Goal: Task Accomplishment & Management: Complete application form

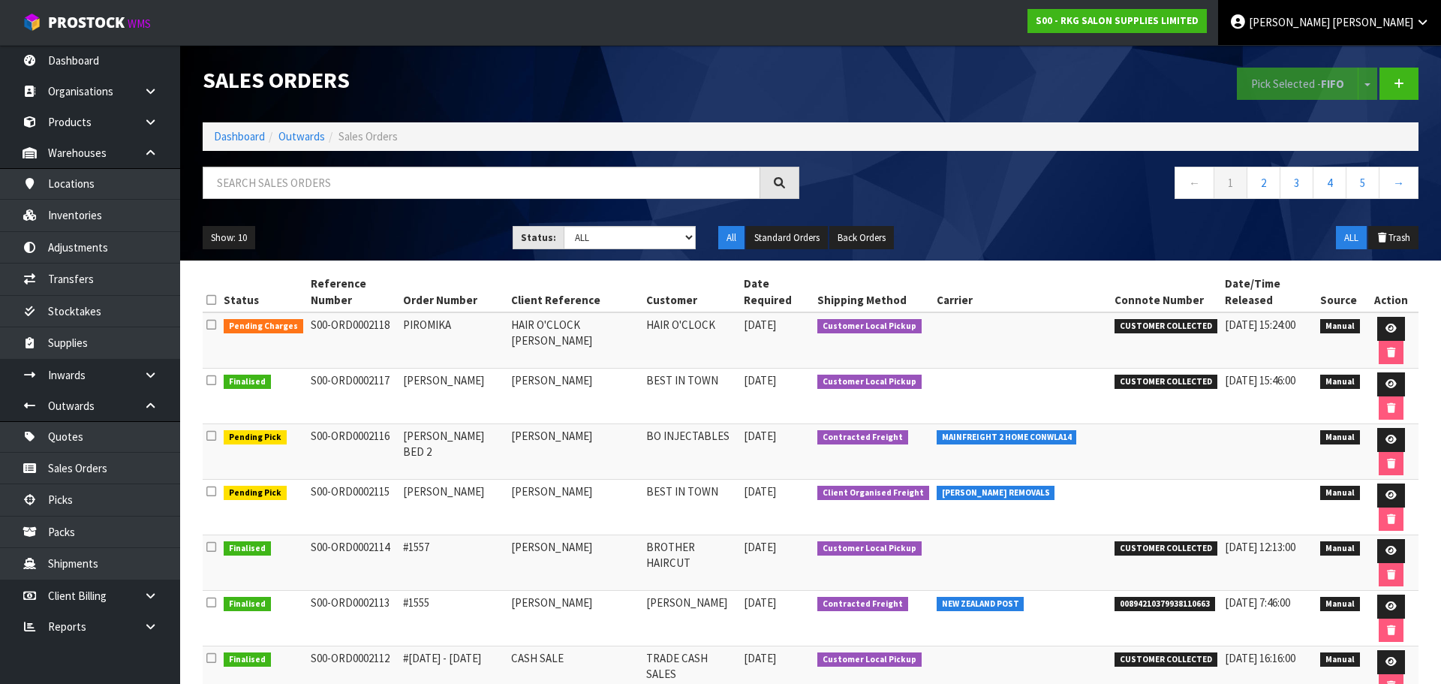
click at [1368, 12] on link "[PERSON_NAME]" at bounding box center [1329, 22] width 223 height 45
click at [1349, 57] on link "Logout" at bounding box center [1381, 60] width 119 height 20
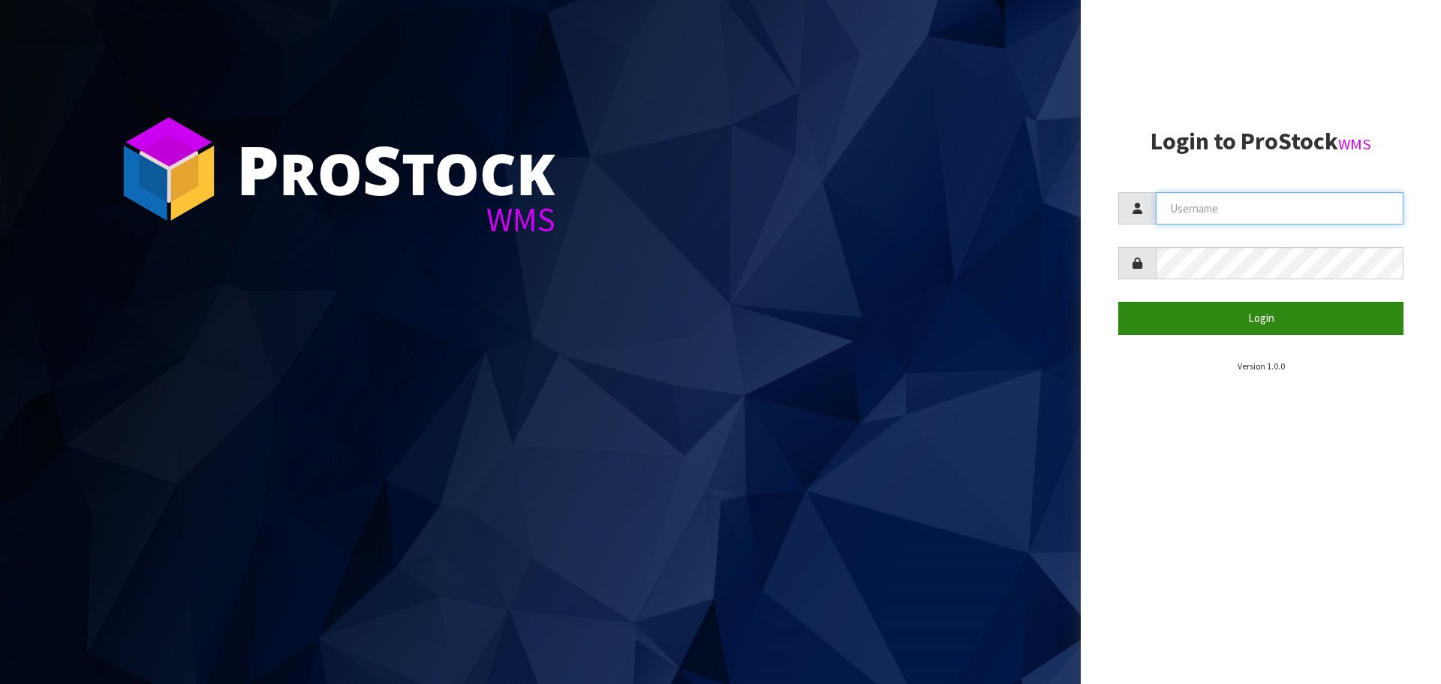
type input "[PERSON_NAME]"
click at [1263, 312] on button "Login" at bounding box center [1261, 318] width 285 height 32
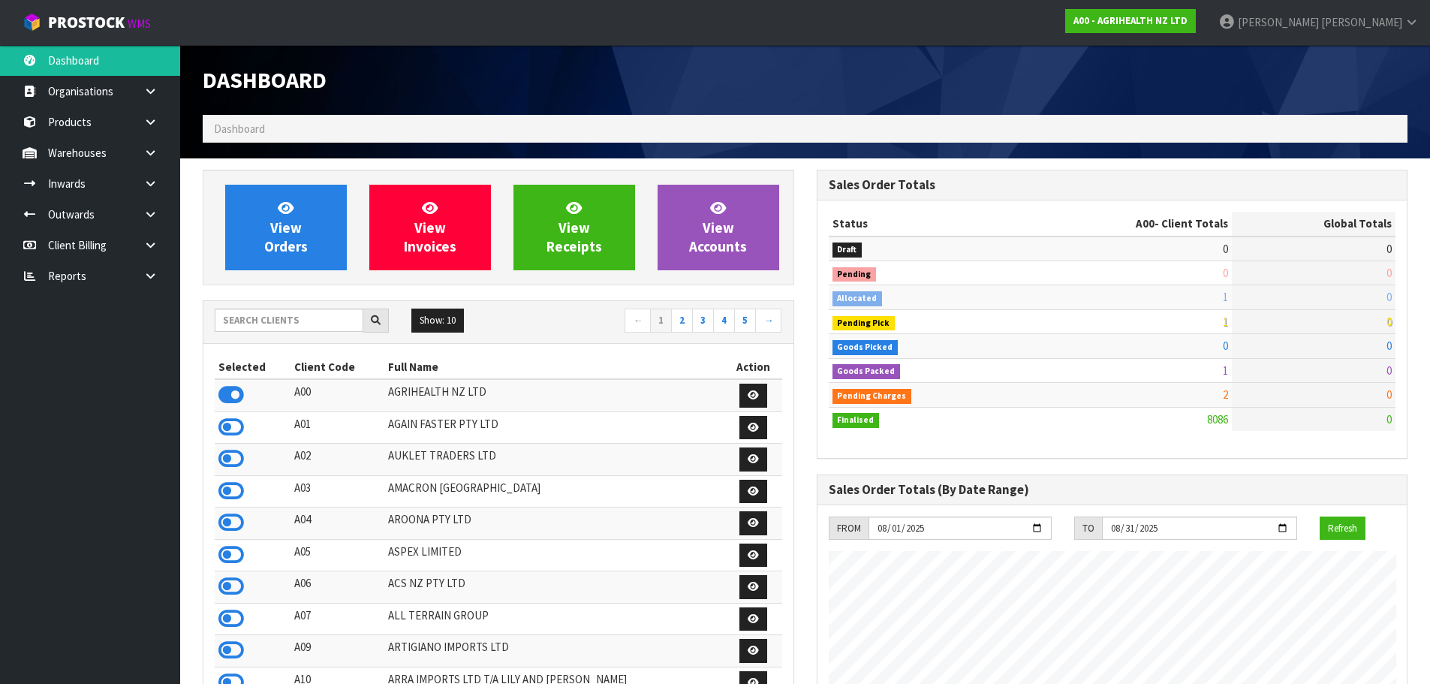
scroll to position [1137, 613]
click at [147, 123] on icon at bounding box center [150, 121] width 14 height 11
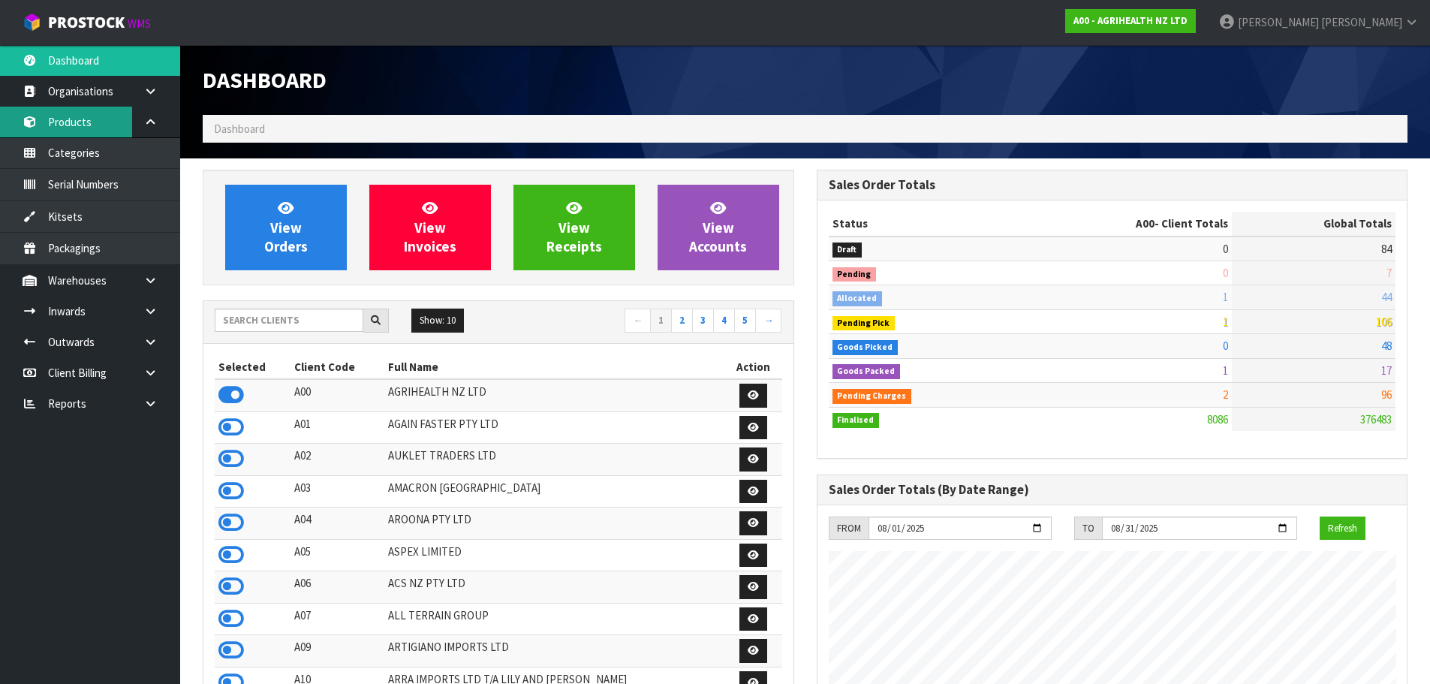
click at [82, 125] on link "Products" at bounding box center [90, 122] width 180 height 31
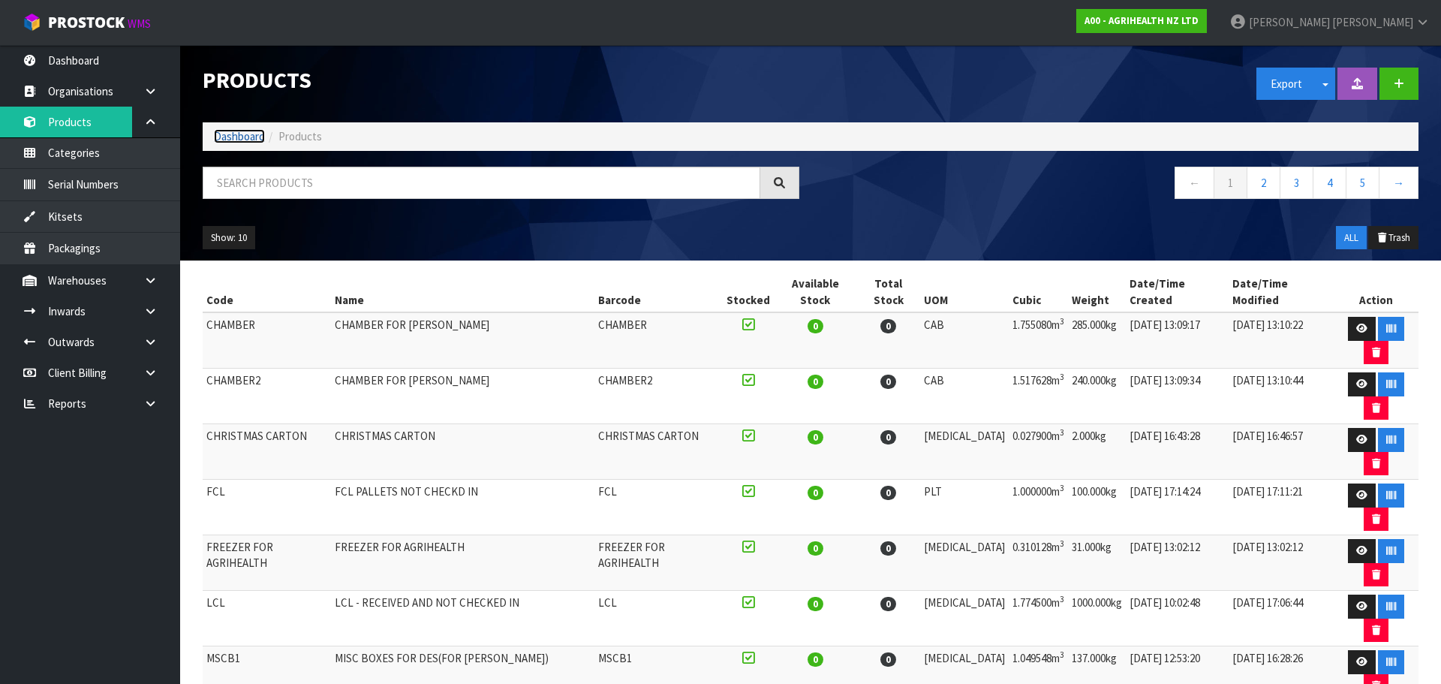
click at [248, 141] on link "Dashboard" at bounding box center [239, 136] width 51 height 14
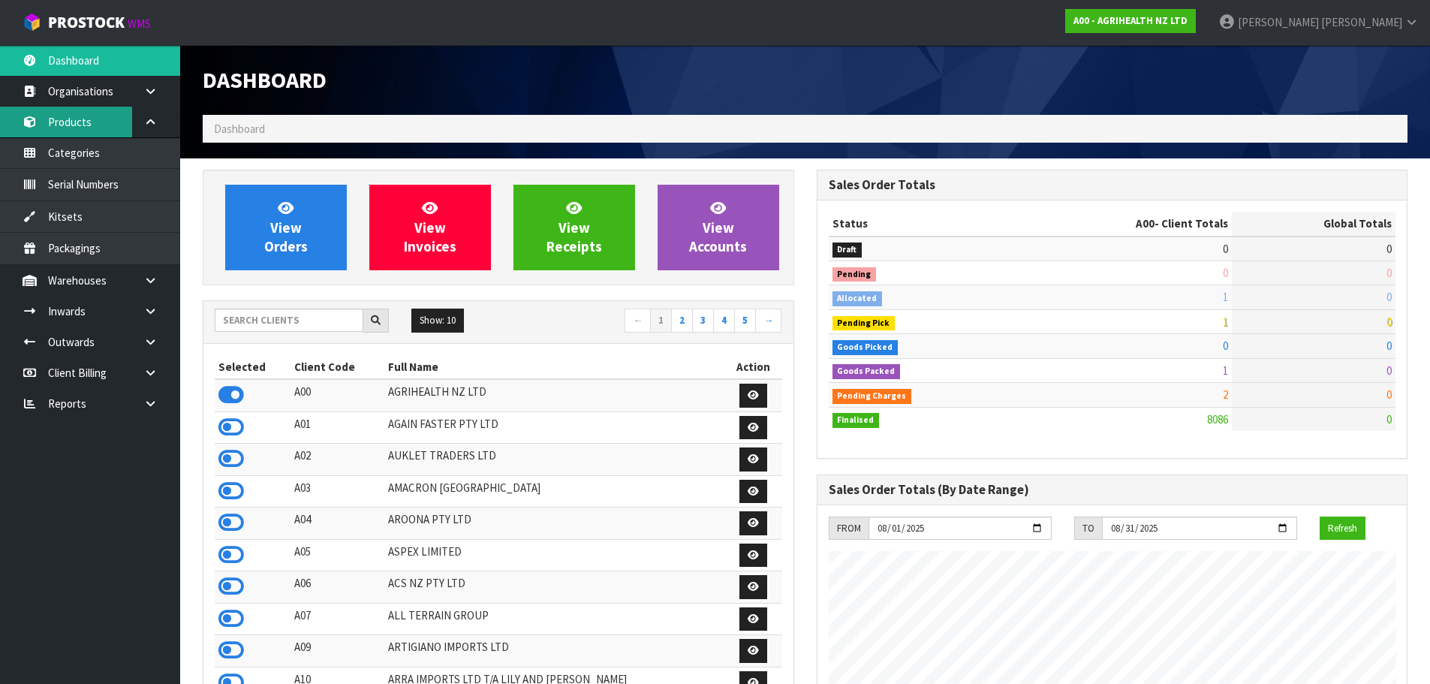
scroll to position [1137, 613]
click at [96, 121] on link "Products" at bounding box center [90, 122] width 180 height 31
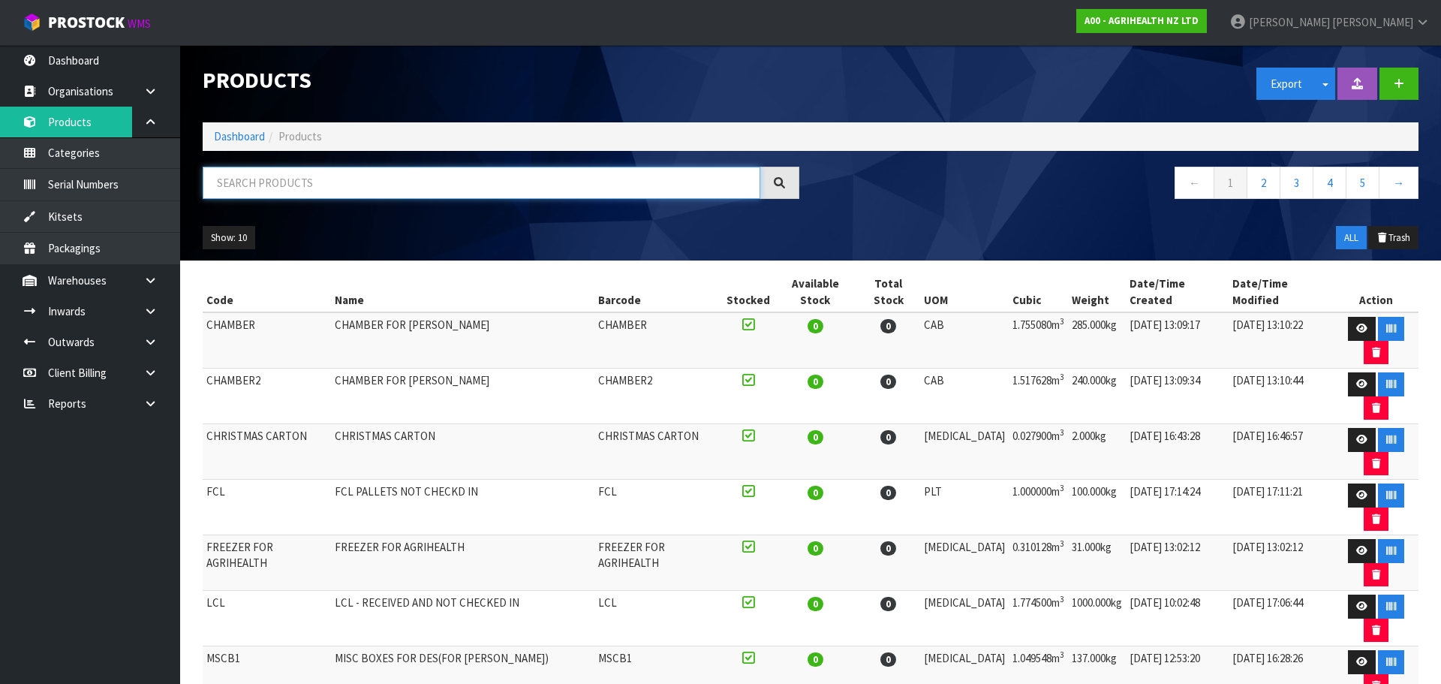
click at [248, 170] on input "text" at bounding box center [482, 183] width 558 height 32
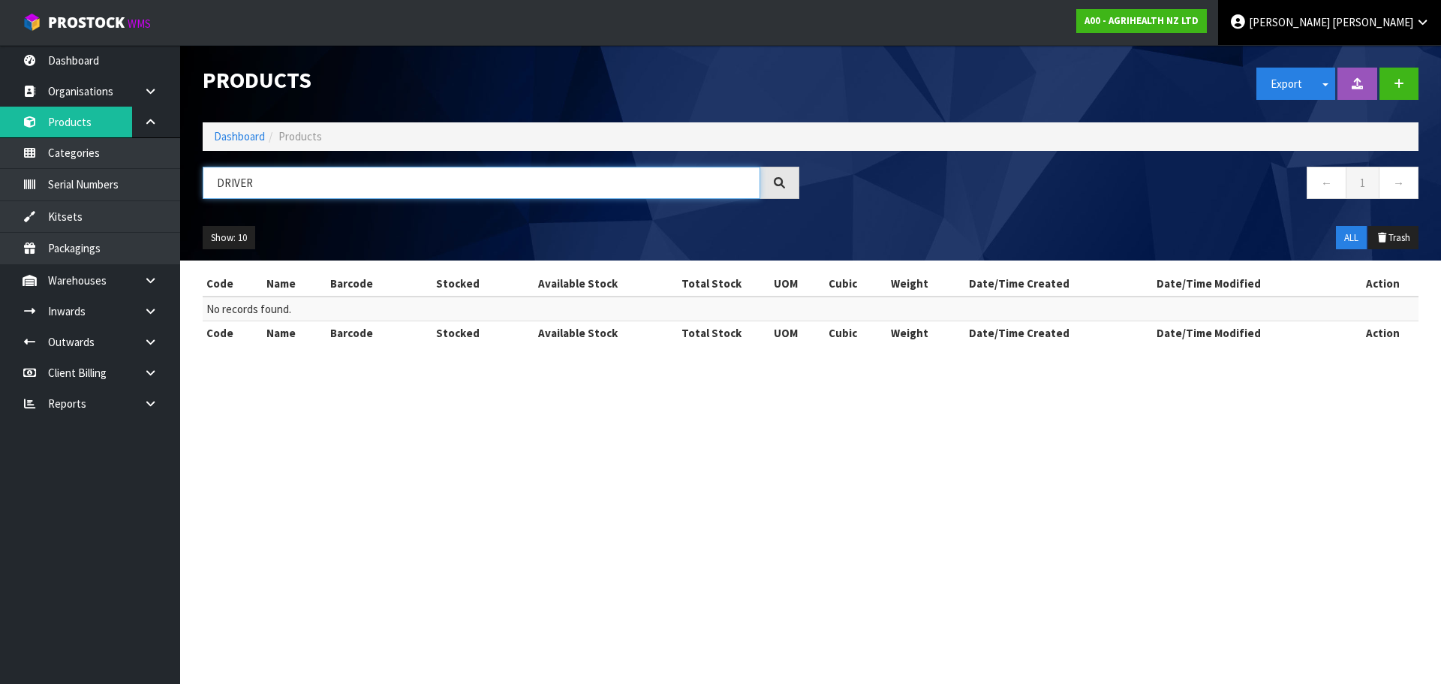
type input "DRIVER"
click at [1330, 18] on span "[PERSON_NAME]" at bounding box center [1289, 22] width 81 height 14
click at [1218, 8] on div "A00 - AGRIHEALTH NZ LTD" at bounding box center [1141, 21] width 153 height 42
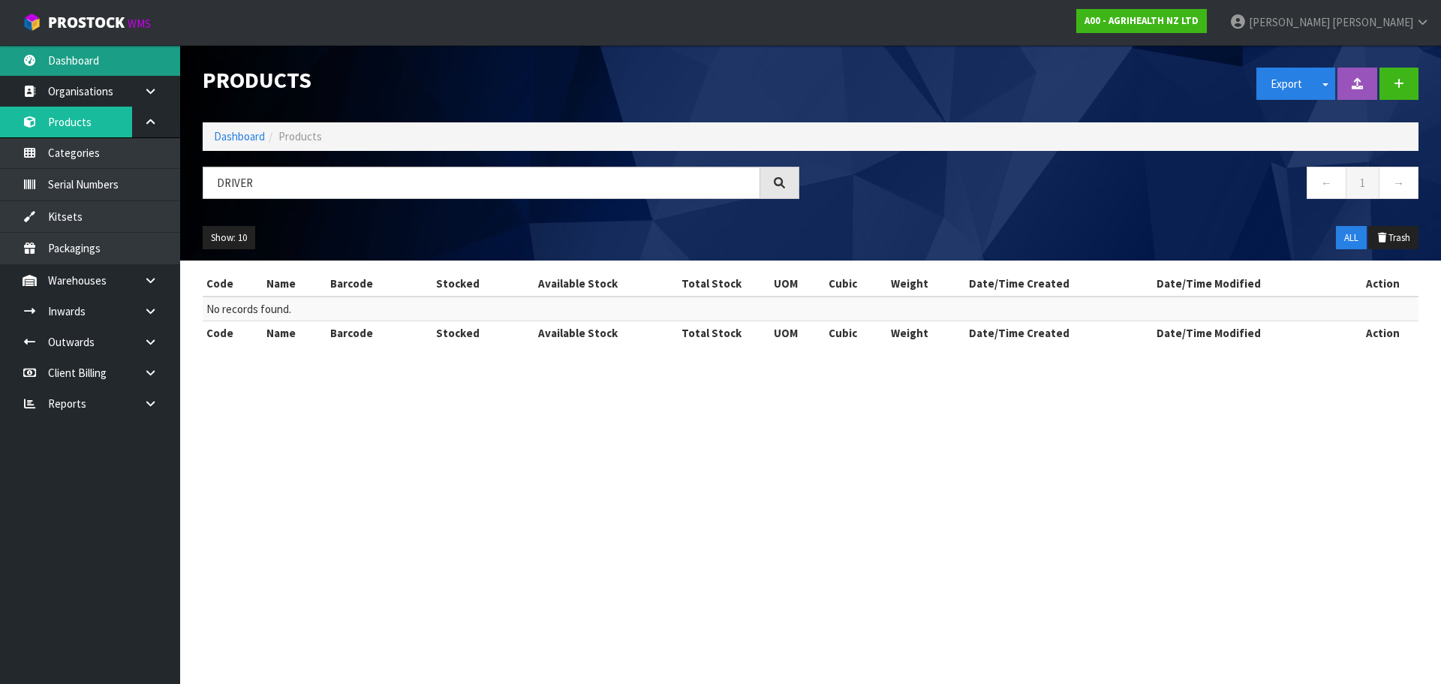
click at [65, 46] on link "Dashboard" at bounding box center [90, 60] width 180 height 31
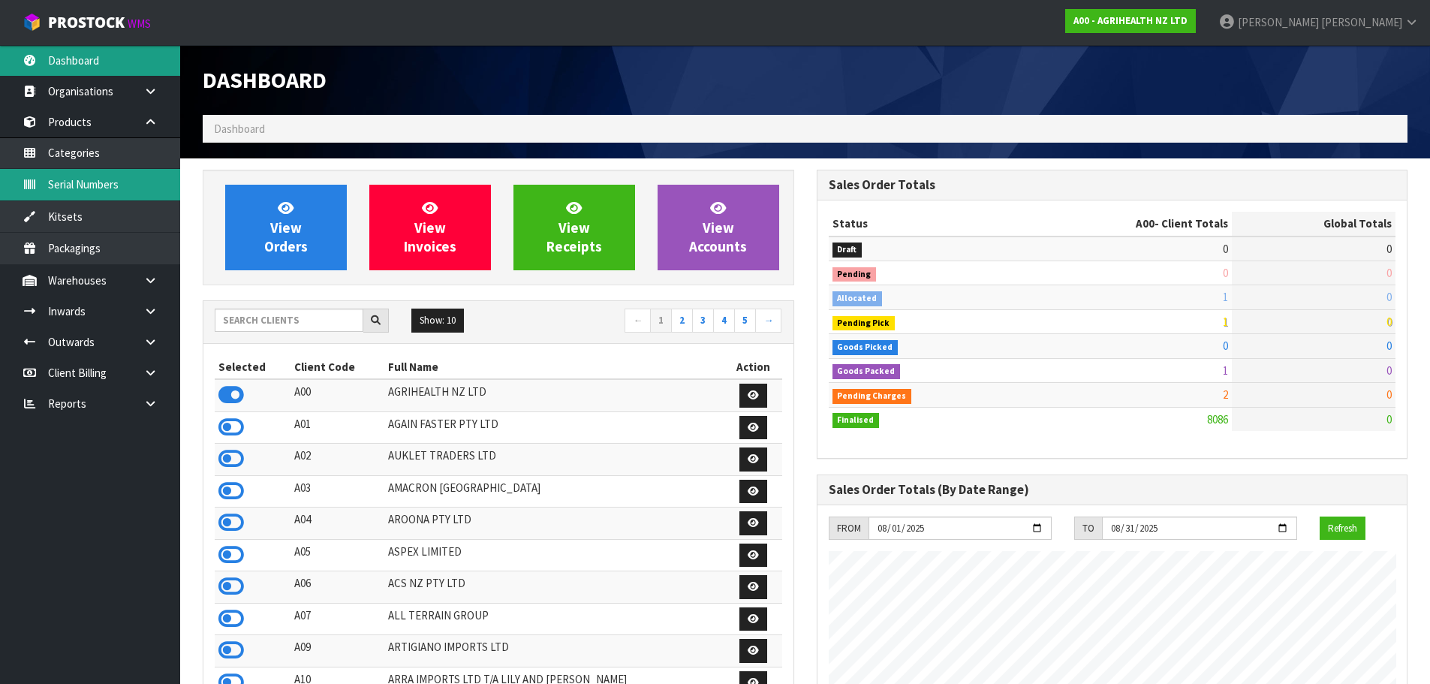
scroll to position [1137, 613]
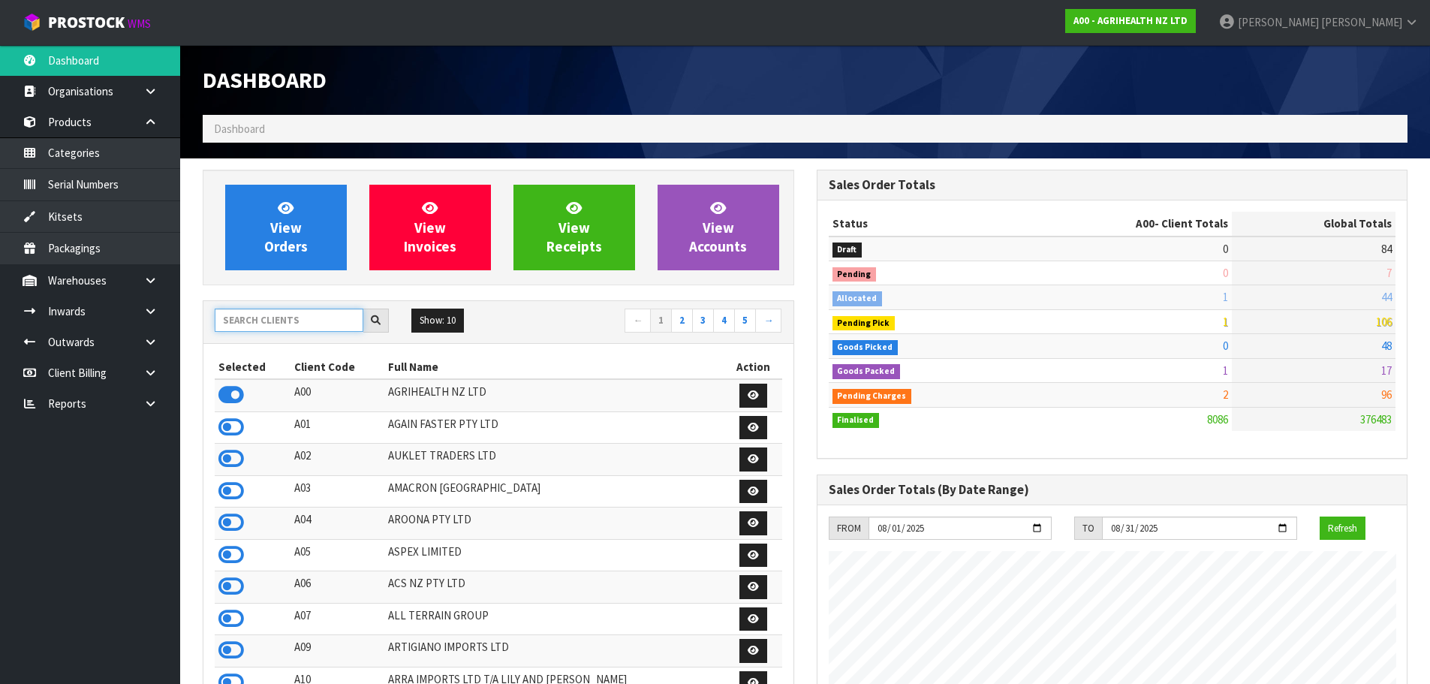
click at [263, 322] on input "text" at bounding box center [289, 320] width 149 height 23
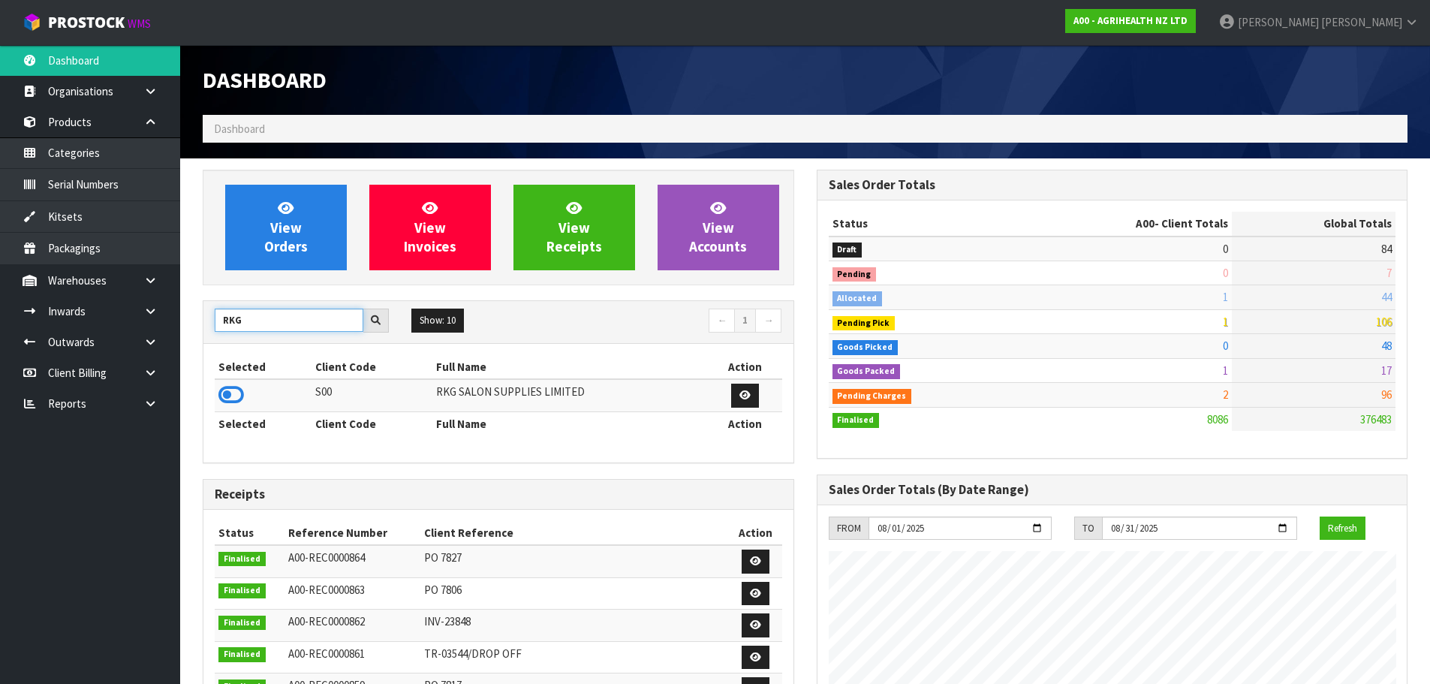
type input "RKG"
click at [229, 397] on icon at bounding box center [231, 395] width 26 height 23
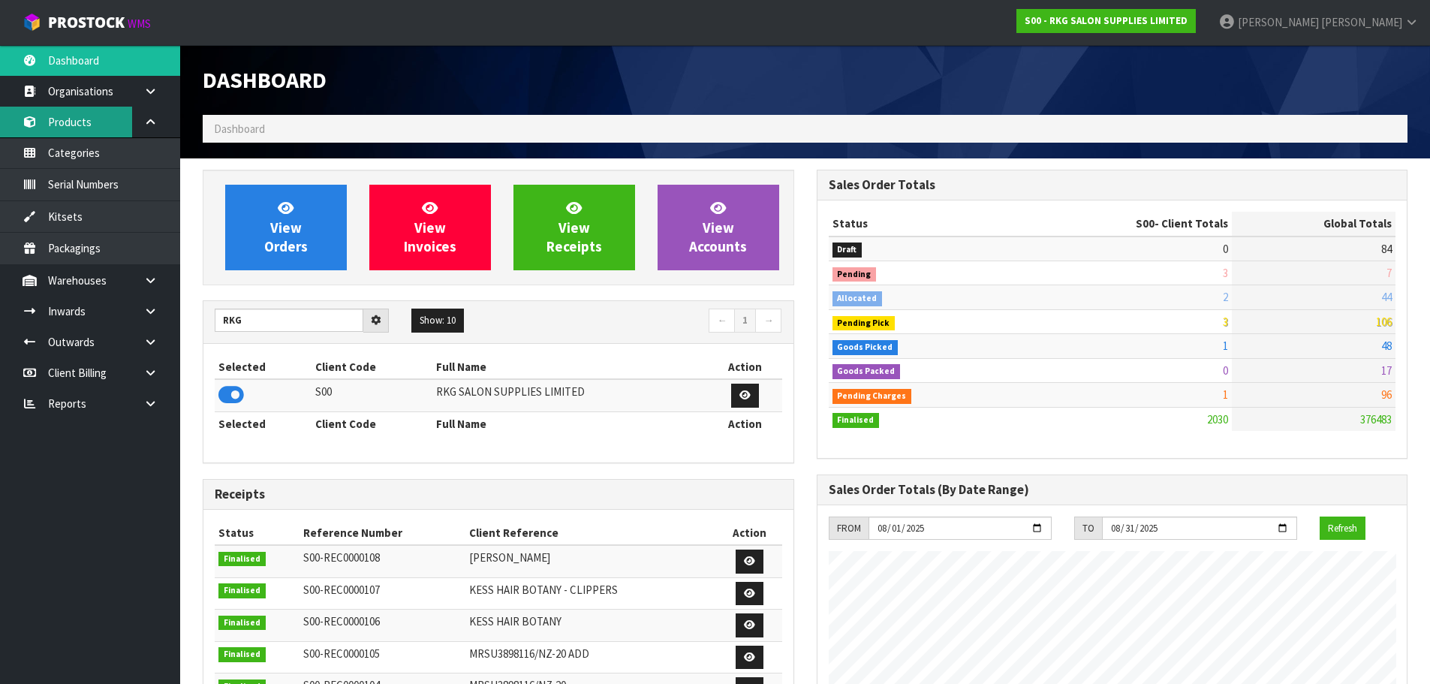
click at [59, 116] on link "Products" at bounding box center [90, 122] width 180 height 31
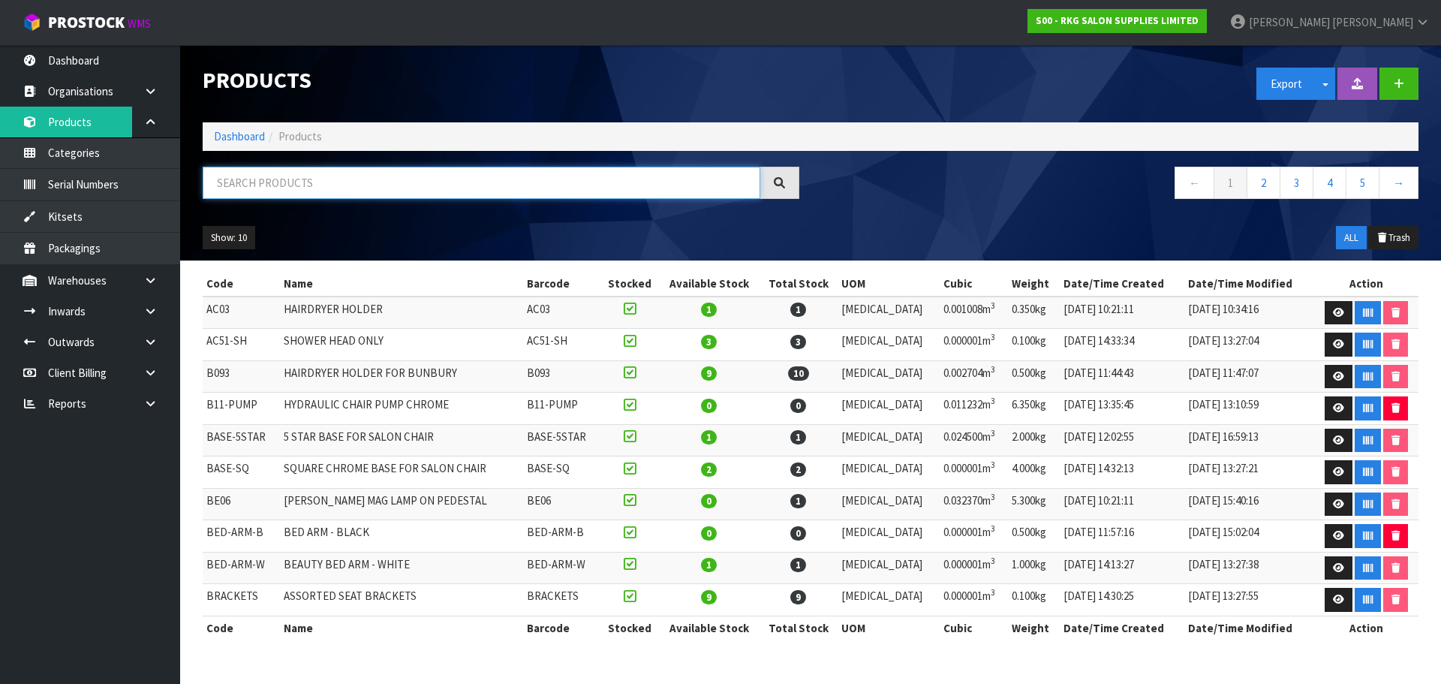
click at [248, 187] on input "text" at bounding box center [482, 183] width 558 height 32
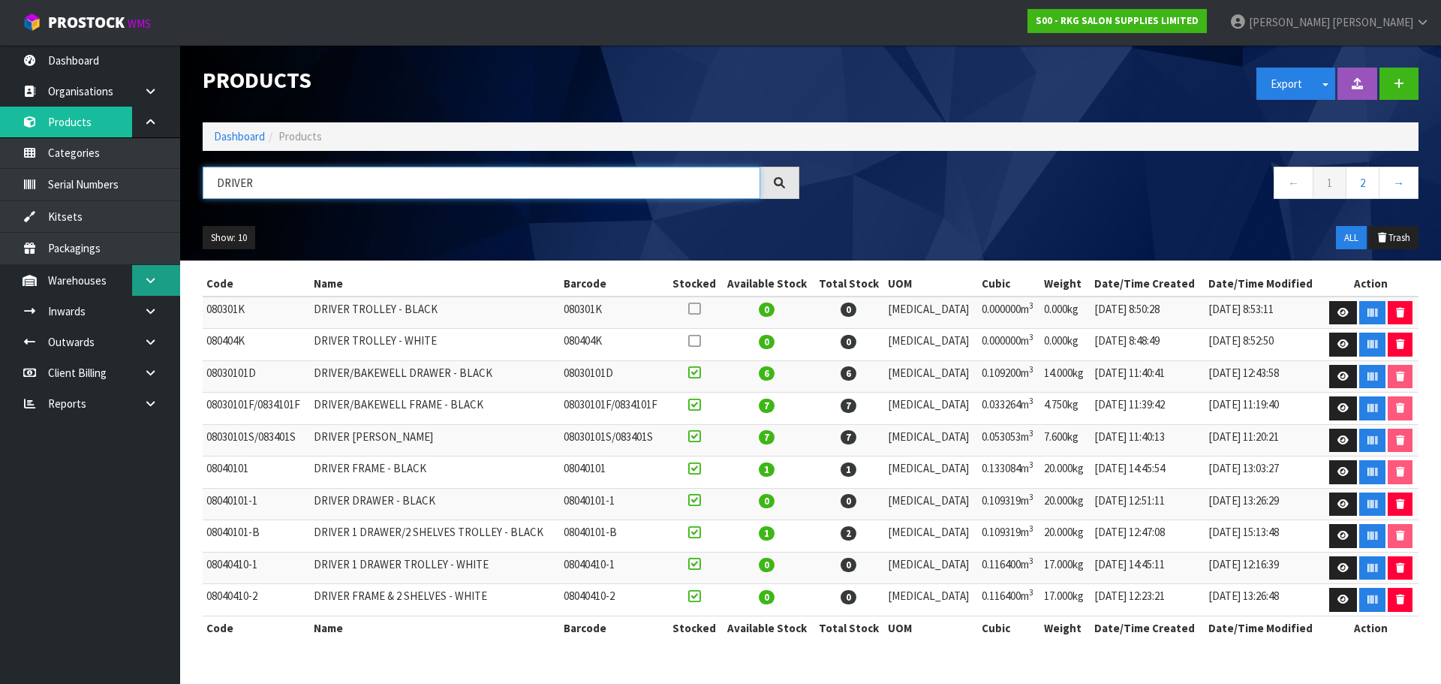
type input "DRIVER"
click at [158, 282] on link at bounding box center [156, 280] width 48 height 31
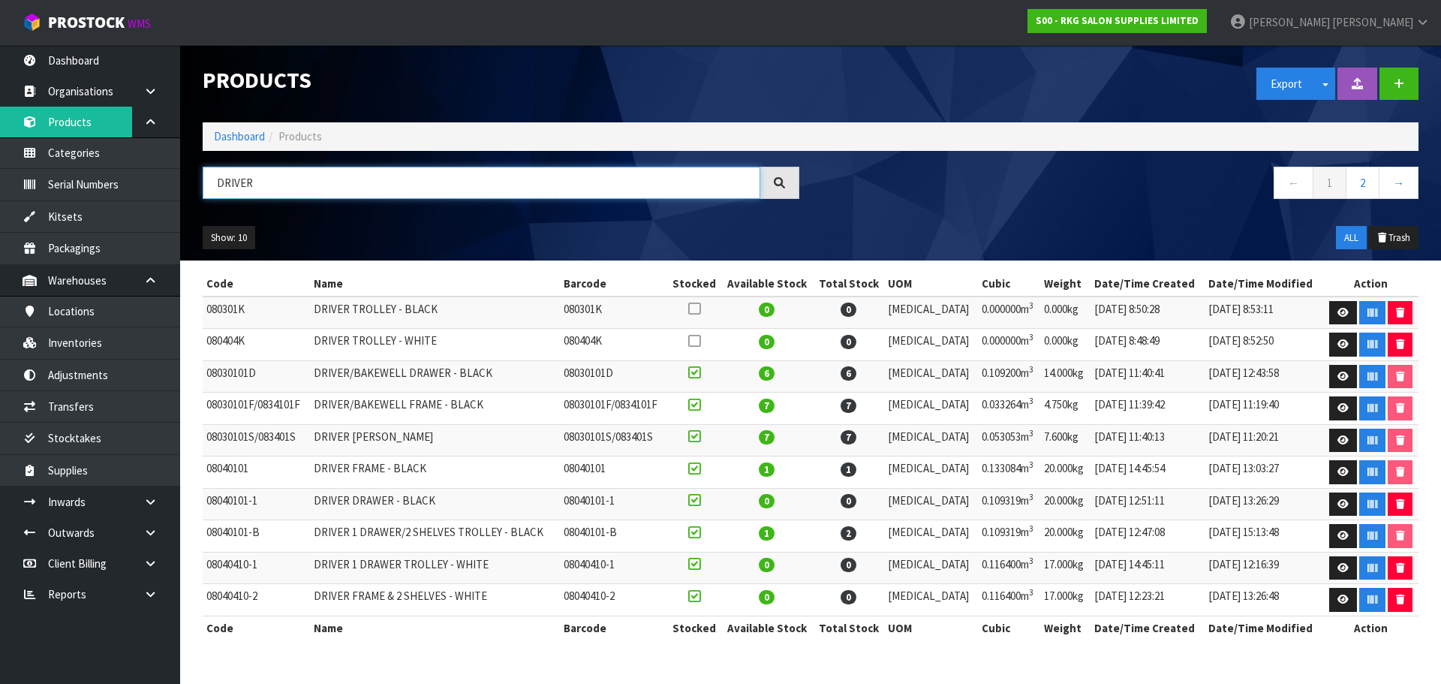
click at [219, 182] on input "DRIVER" at bounding box center [482, 183] width 558 height 32
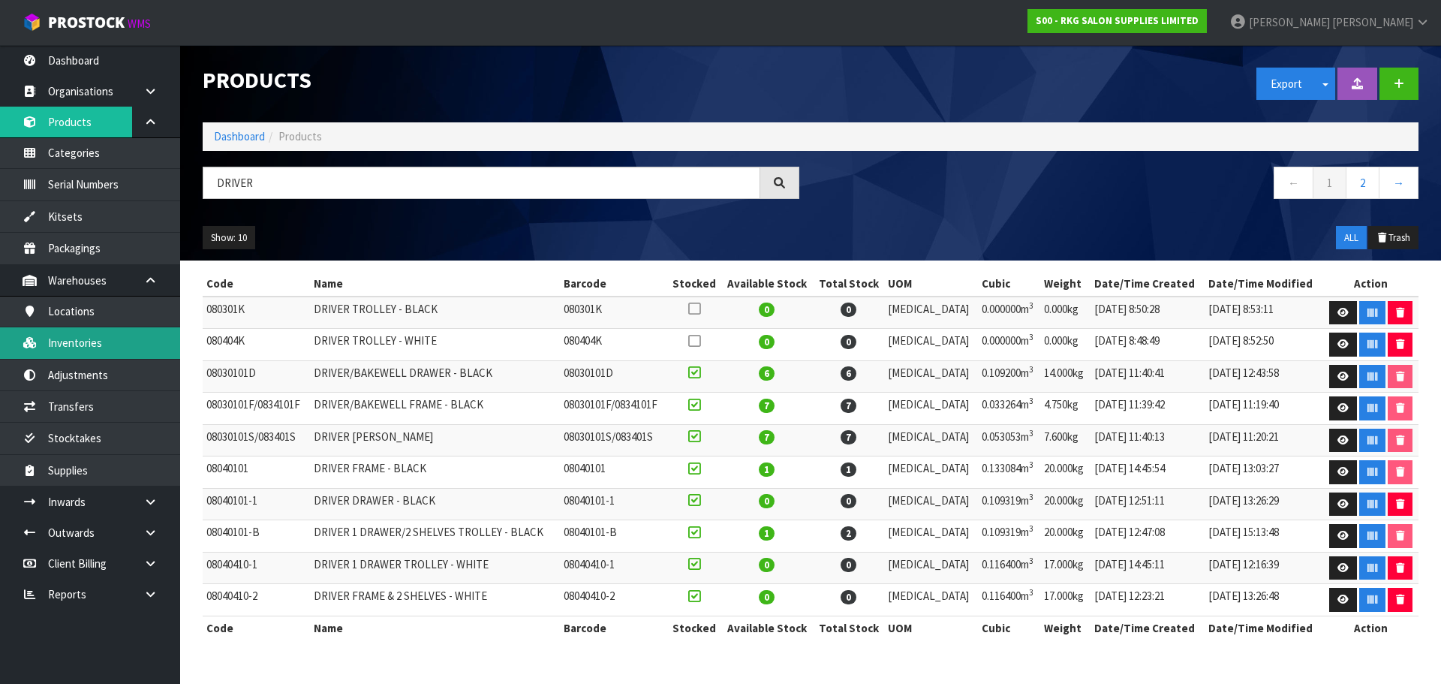
click at [76, 346] on link "Inventories" at bounding box center [90, 342] width 180 height 31
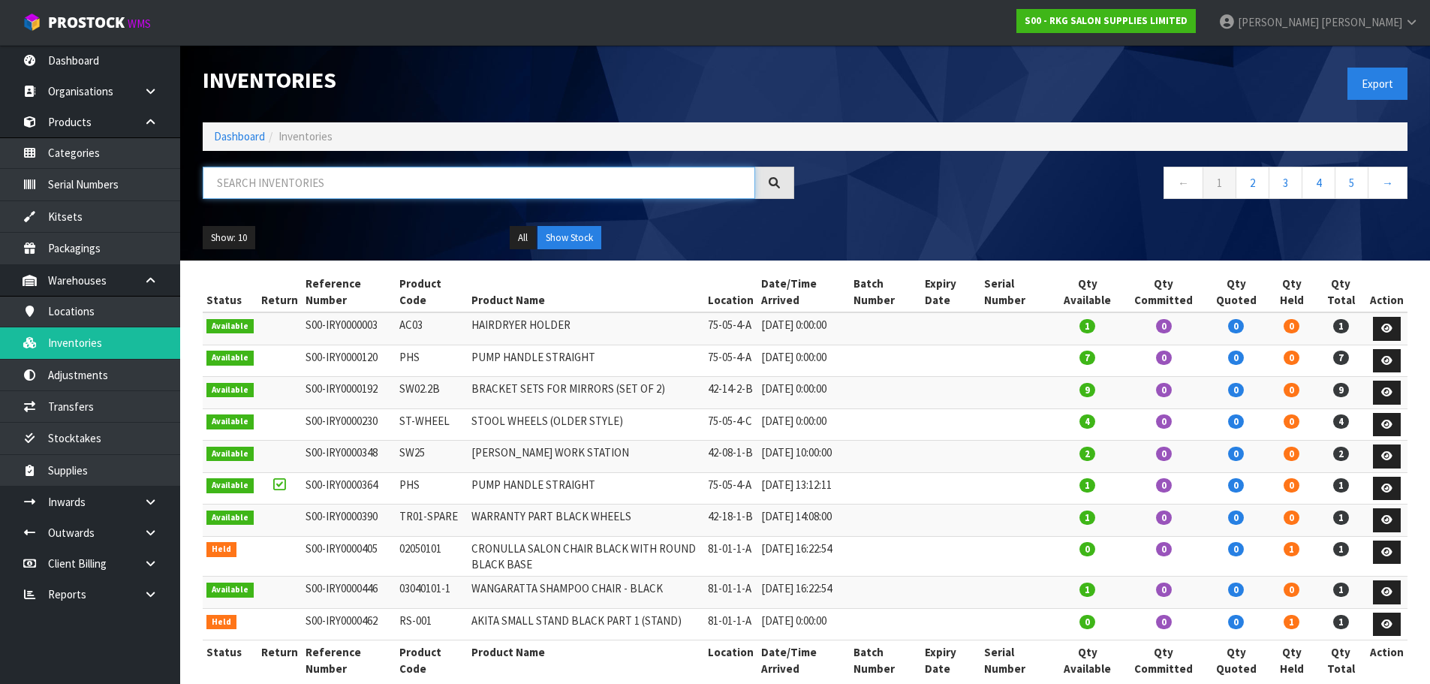
click at [230, 187] on input "text" at bounding box center [479, 183] width 552 height 32
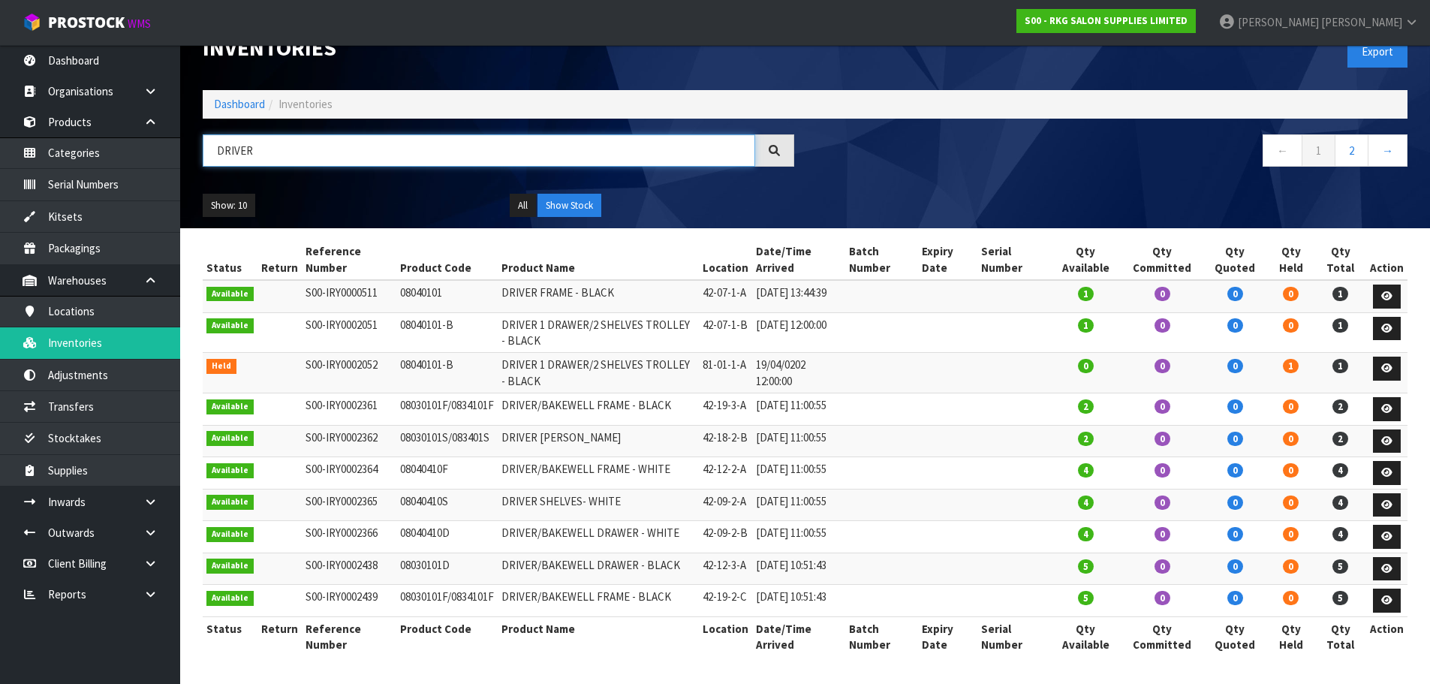
scroll to position [100, 0]
type input "DRIVER"
click at [143, 273] on link at bounding box center [156, 280] width 48 height 31
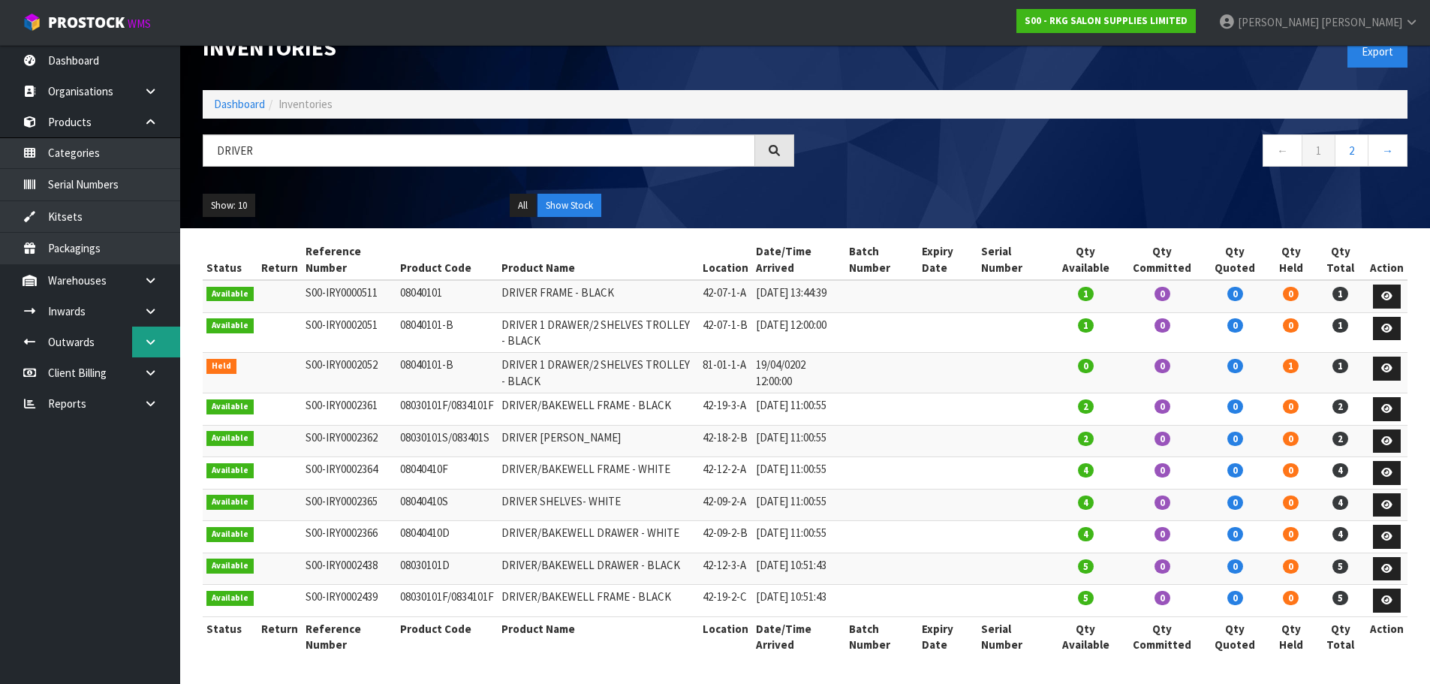
click at [146, 345] on icon at bounding box center [150, 341] width 14 height 11
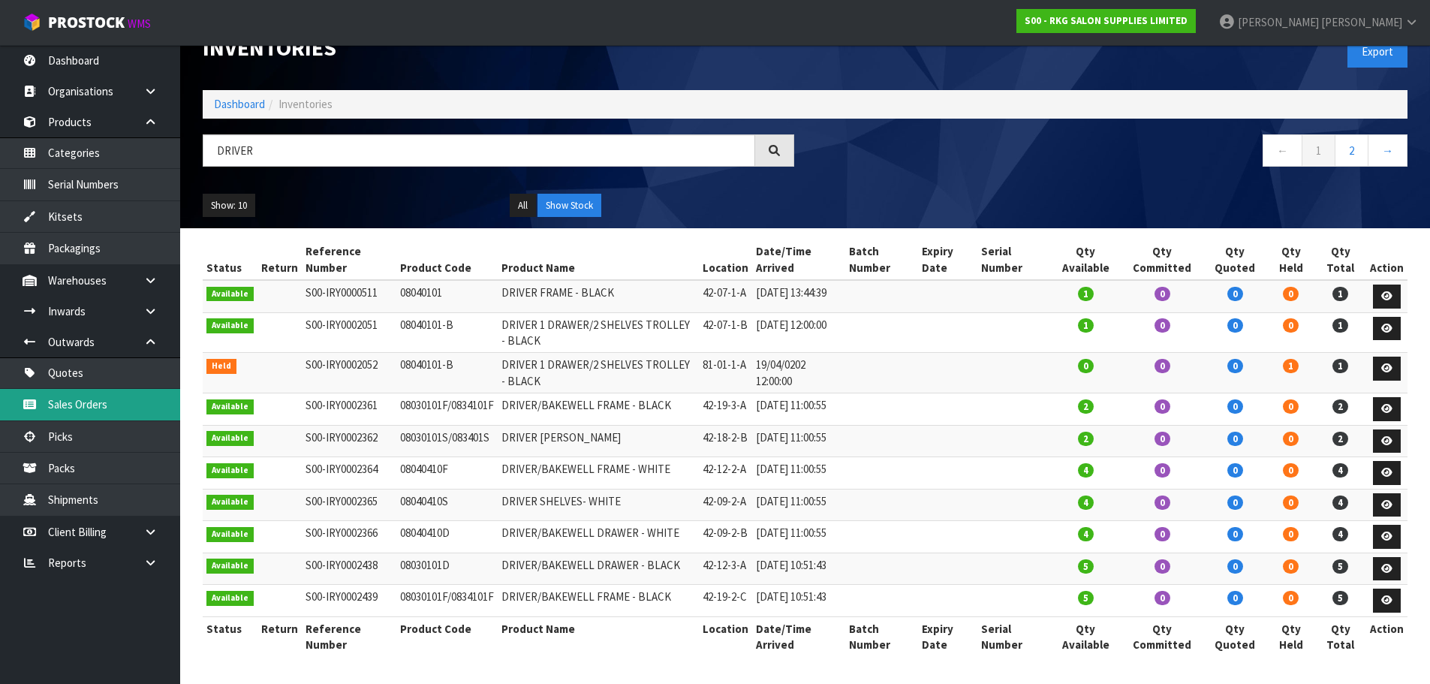
click at [93, 396] on link "Sales Orders" at bounding box center [90, 404] width 180 height 31
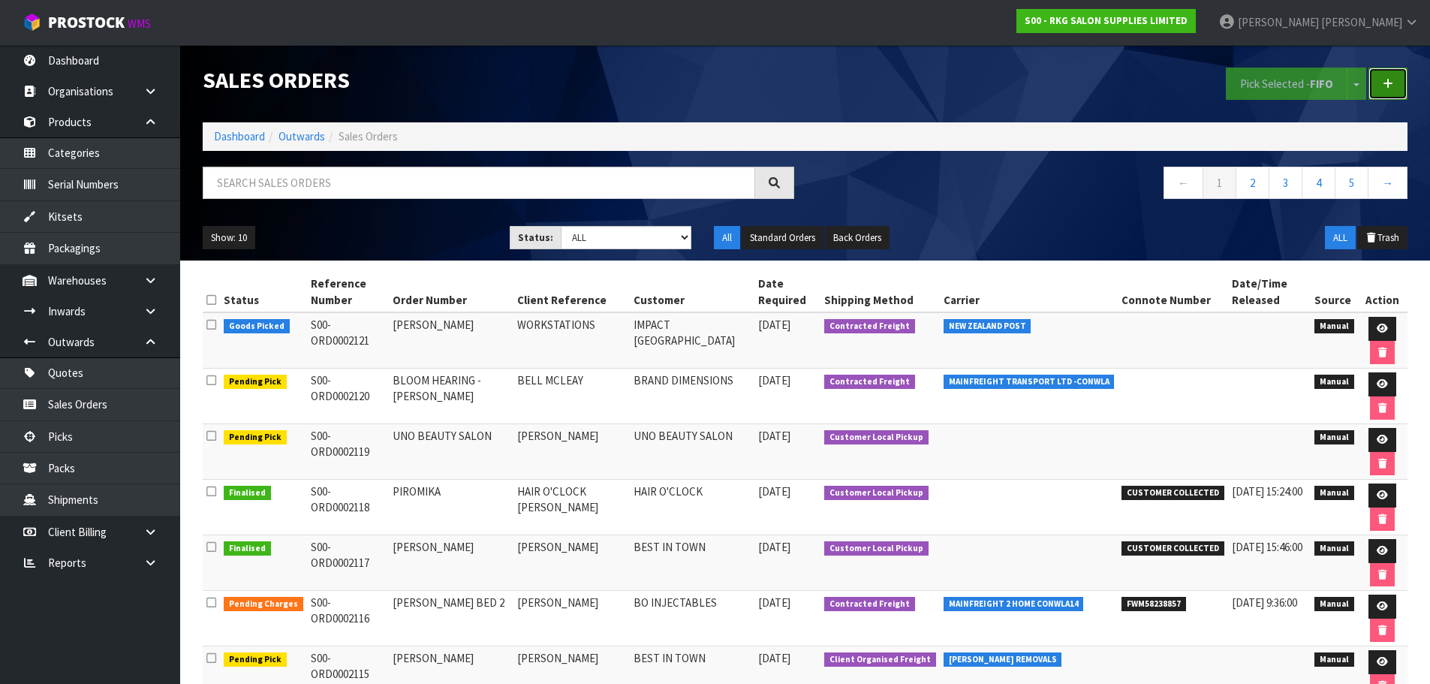
click at [1381, 77] on link at bounding box center [1387, 84] width 39 height 32
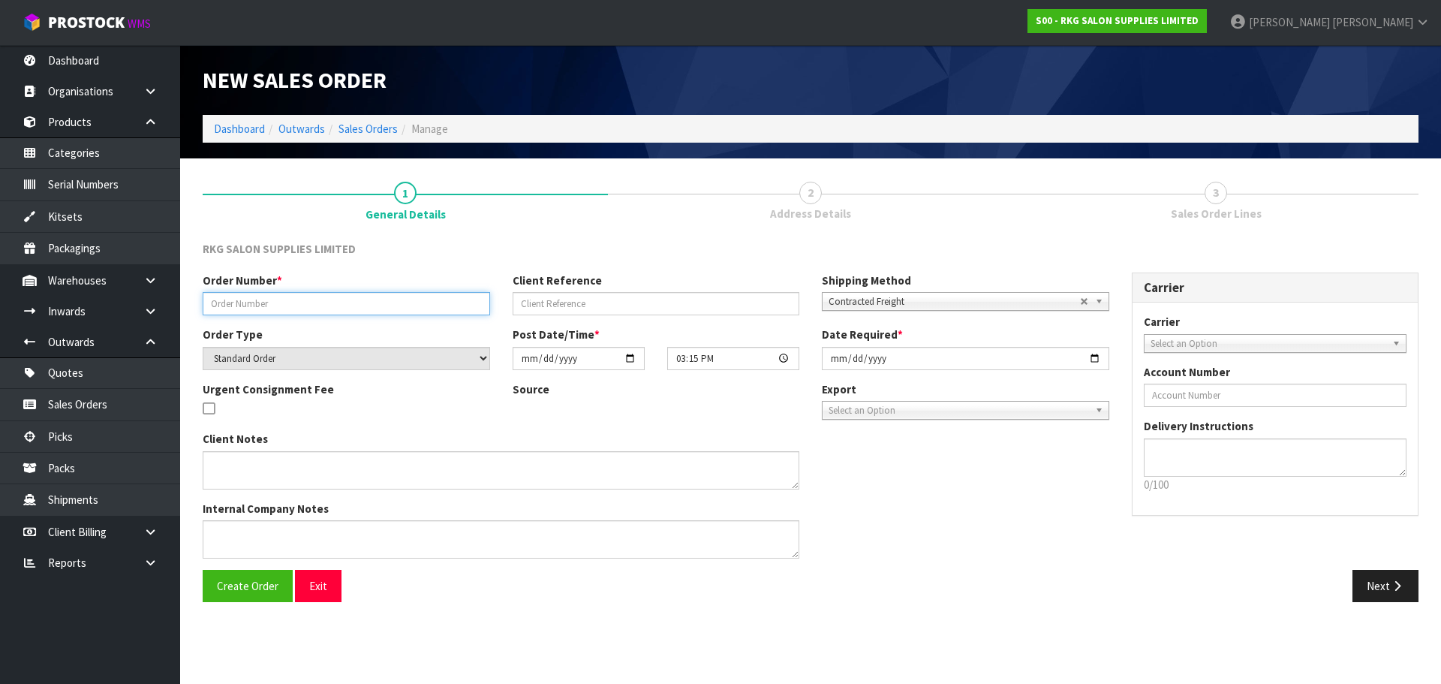
click at [251, 297] on input "text" at bounding box center [347, 303] width 288 height 23
type input "BEAUTY ON INK"
click at [831, 304] on span "Contracted Freight" at bounding box center [954, 302] width 251 height 18
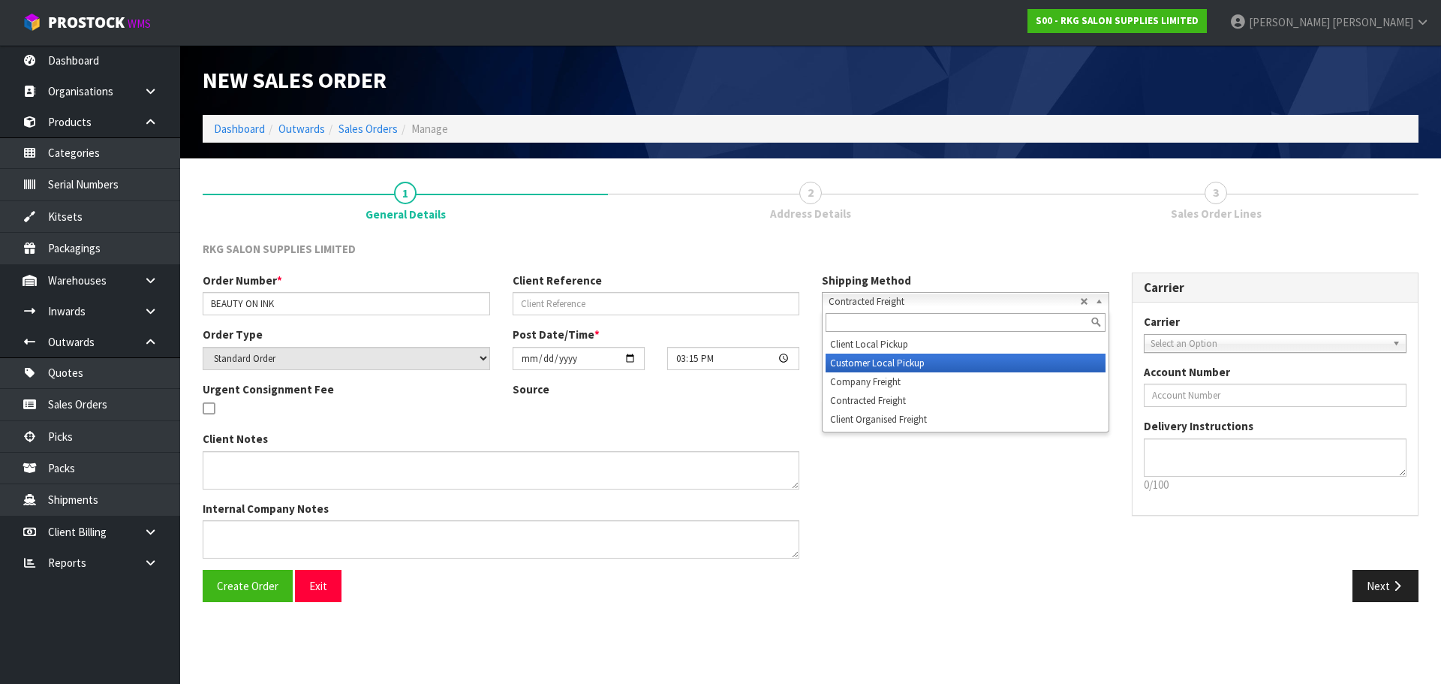
click at [837, 364] on li "Customer Local Pickup" at bounding box center [966, 363] width 280 height 19
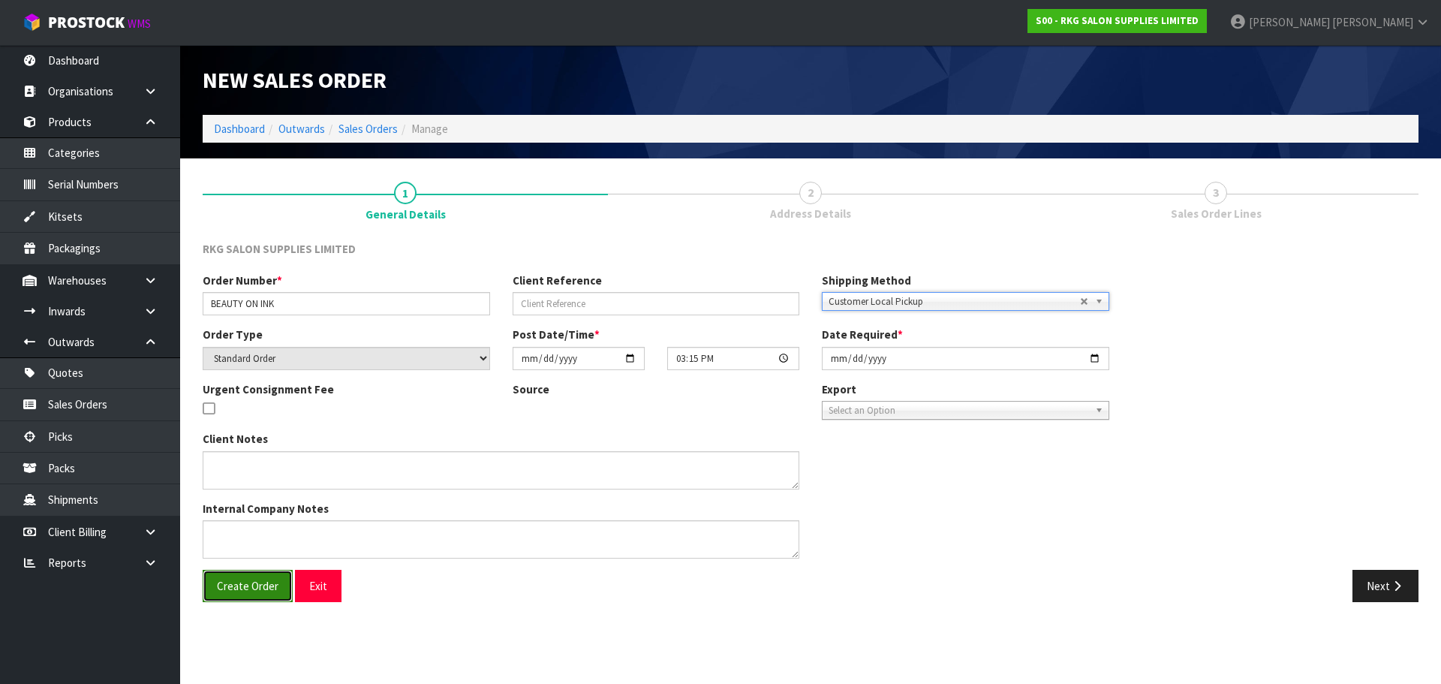
click at [256, 592] on span "Create Order" at bounding box center [248, 586] width 62 height 14
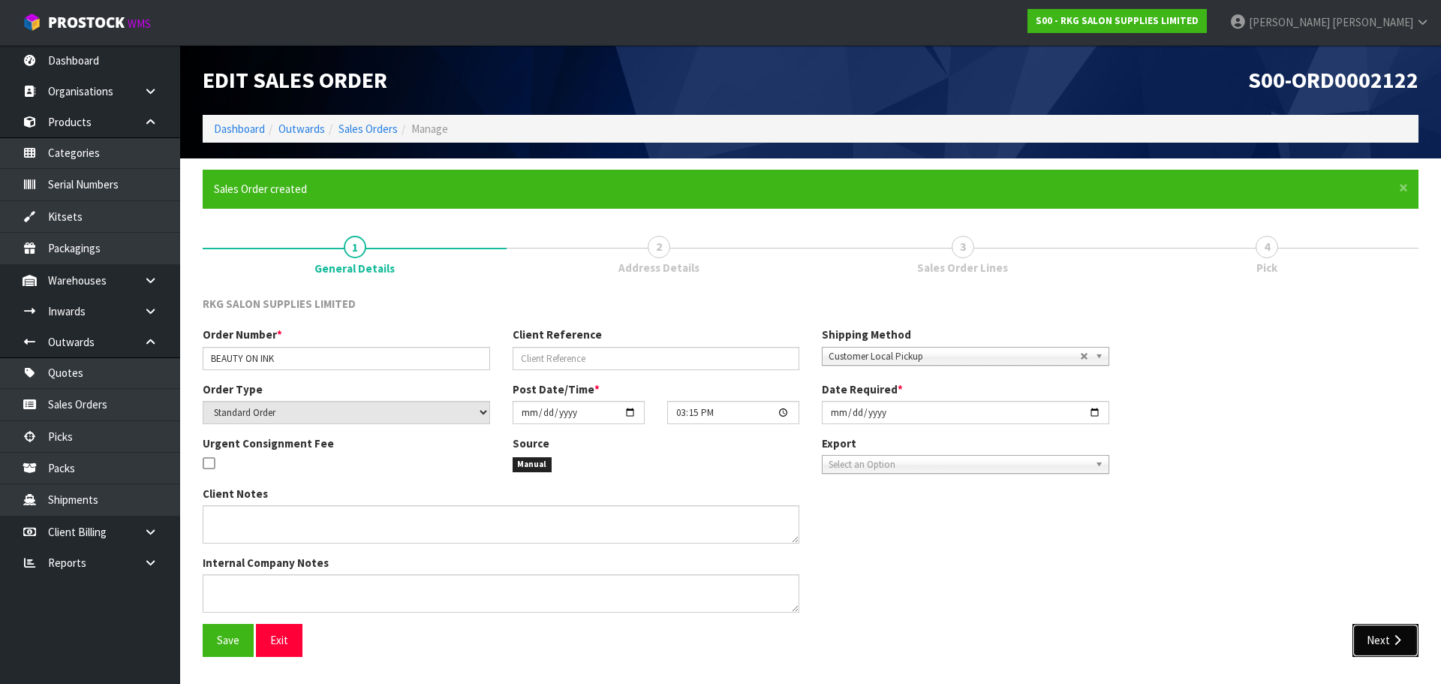
click at [1390, 646] on button "Next" at bounding box center [1386, 640] width 66 height 32
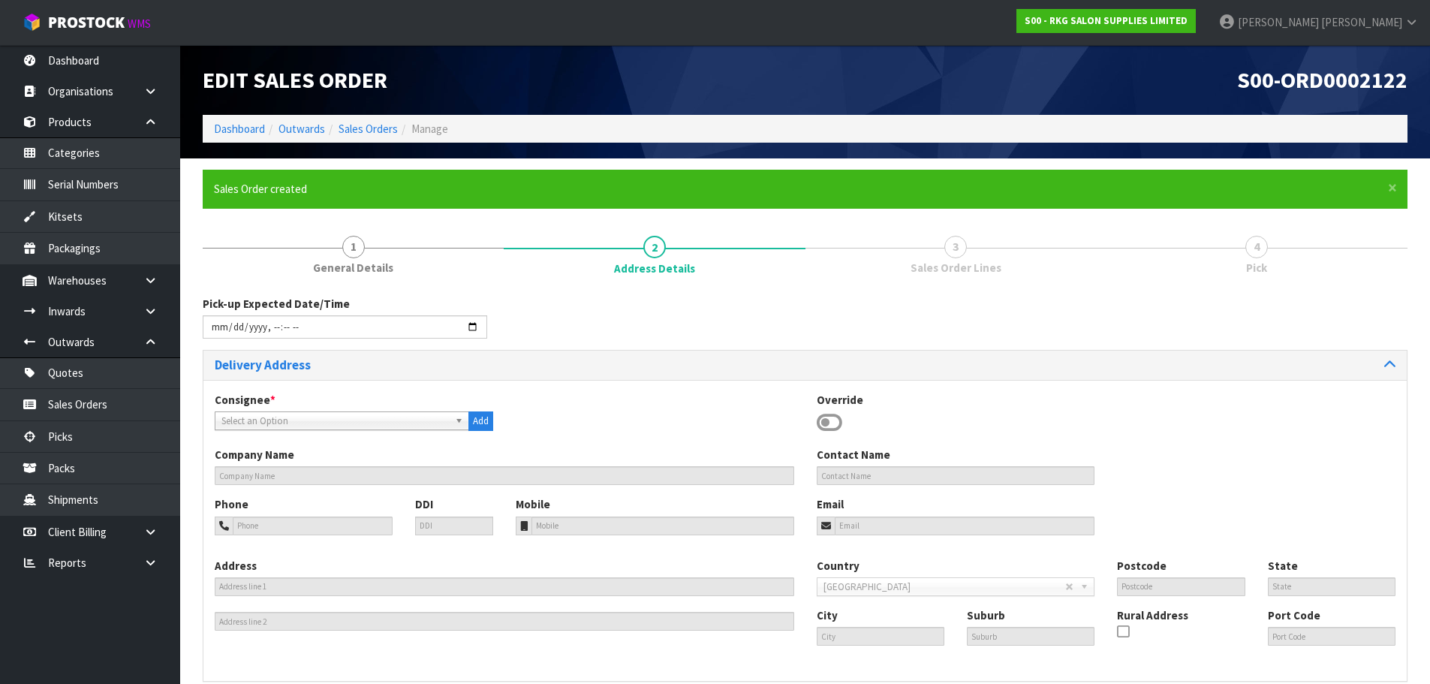
drag, startPoint x: 833, startPoint y: 429, endPoint x: 799, endPoint y: 418, distance: 35.4
click at [833, 429] on icon at bounding box center [830, 422] width 26 height 23
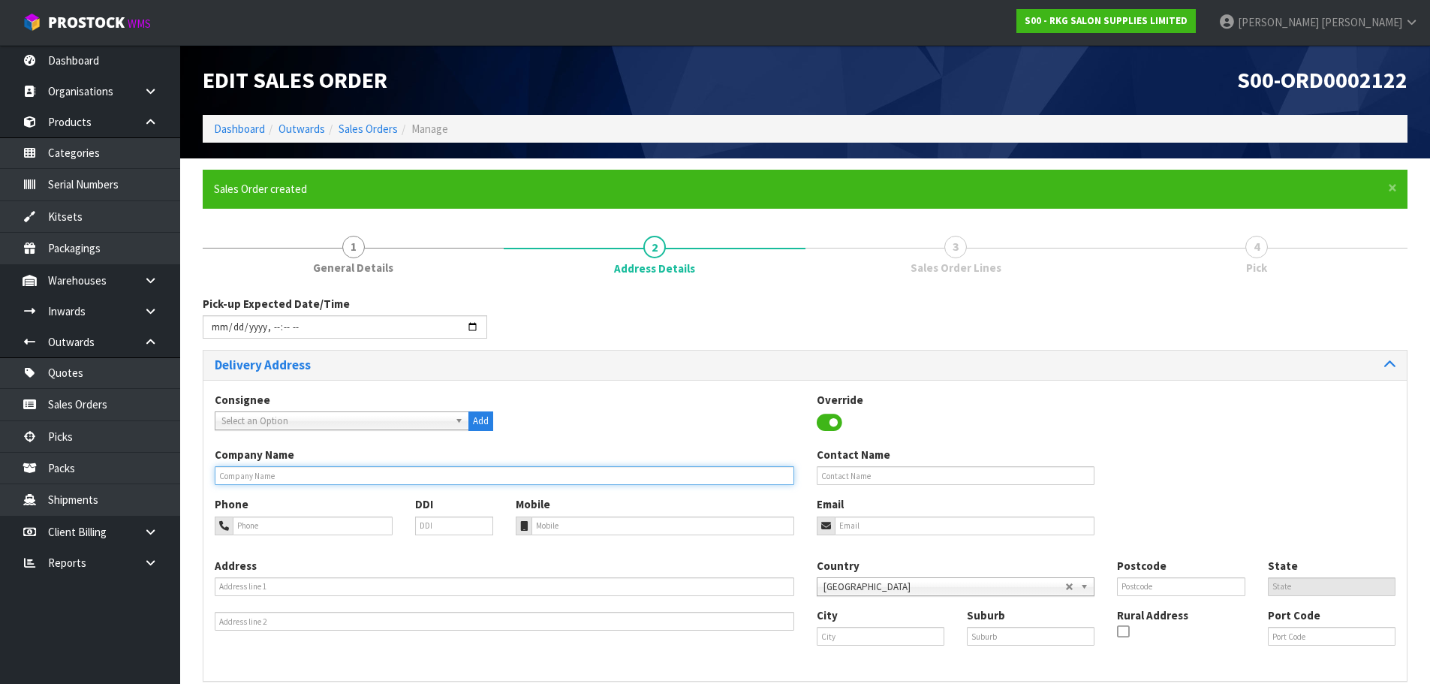
click at [235, 471] on input "text" at bounding box center [505, 475] width 580 height 19
type input "BEAUTY ON INK"
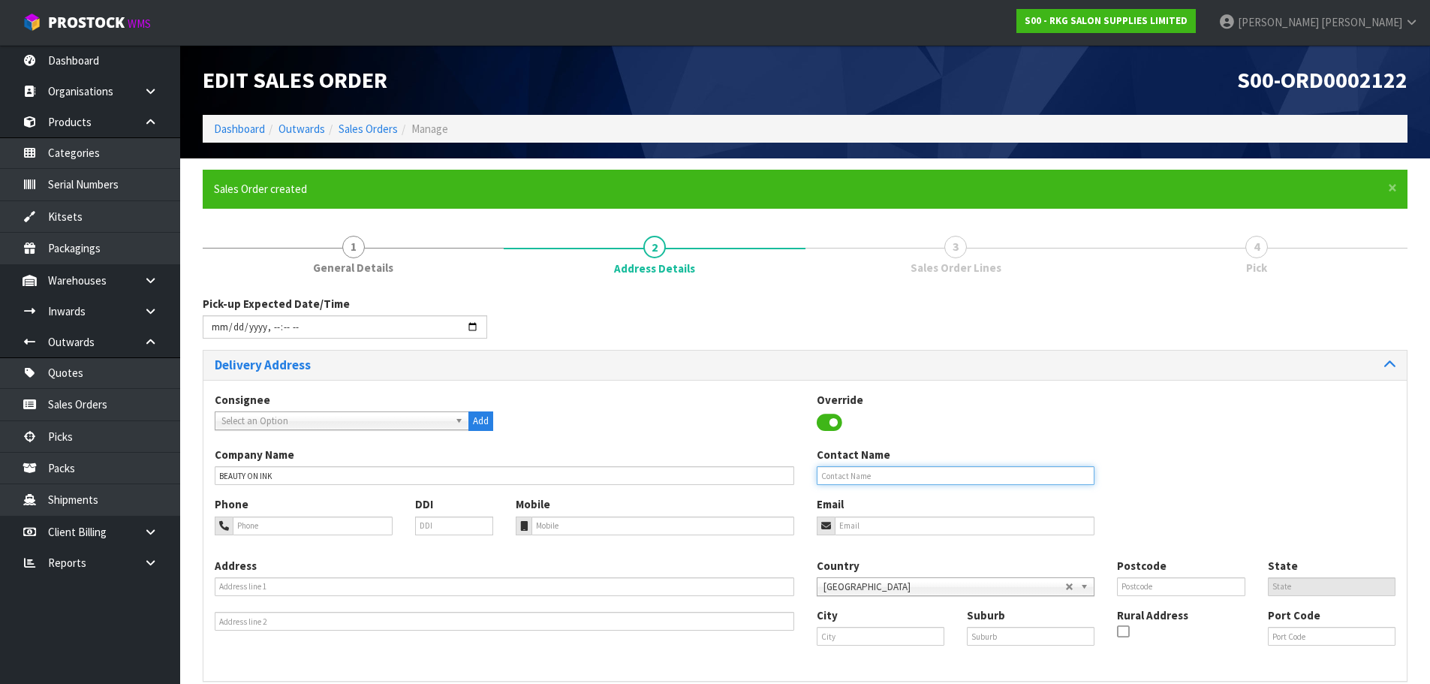
drag, startPoint x: 875, startPoint y: 481, endPoint x: 851, endPoint y: 486, distance: 25.3
click at [875, 481] on input "text" at bounding box center [956, 475] width 279 height 19
type input "PREETI"
click at [302, 526] on input "tel" at bounding box center [313, 525] width 160 height 19
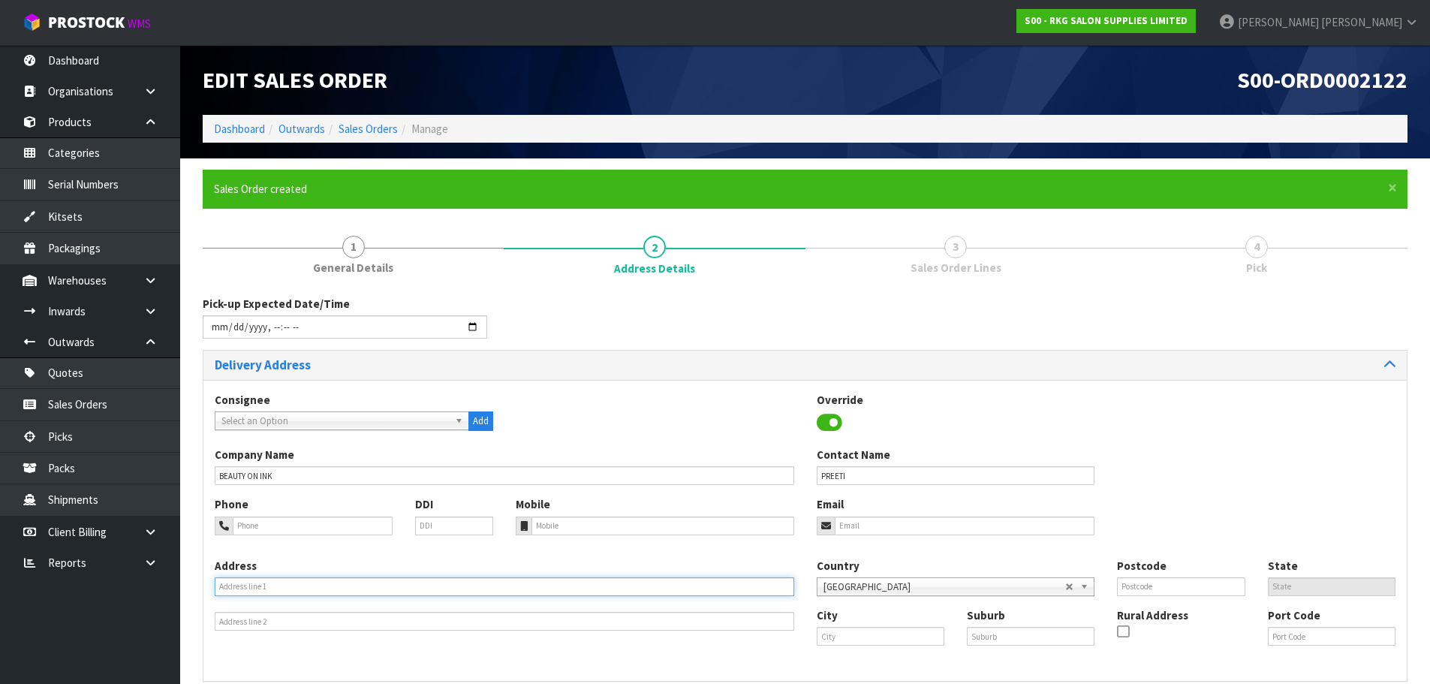
click at [305, 591] on input "text" at bounding box center [505, 586] width 580 height 19
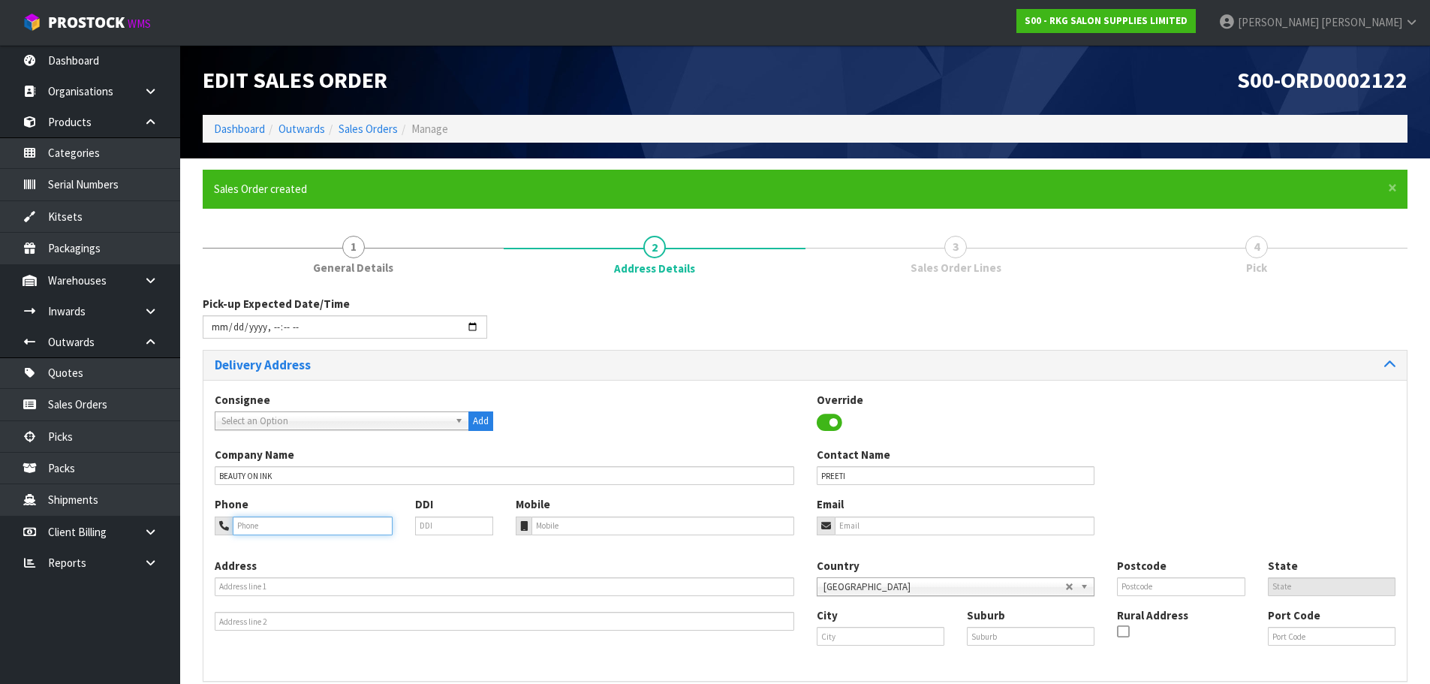
click at [251, 521] on input "tel" at bounding box center [313, 525] width 160 height 19
type input "02108517726"
click at [718, 575] on div "Address" at bounding box center [504, 595] width 602 height 74
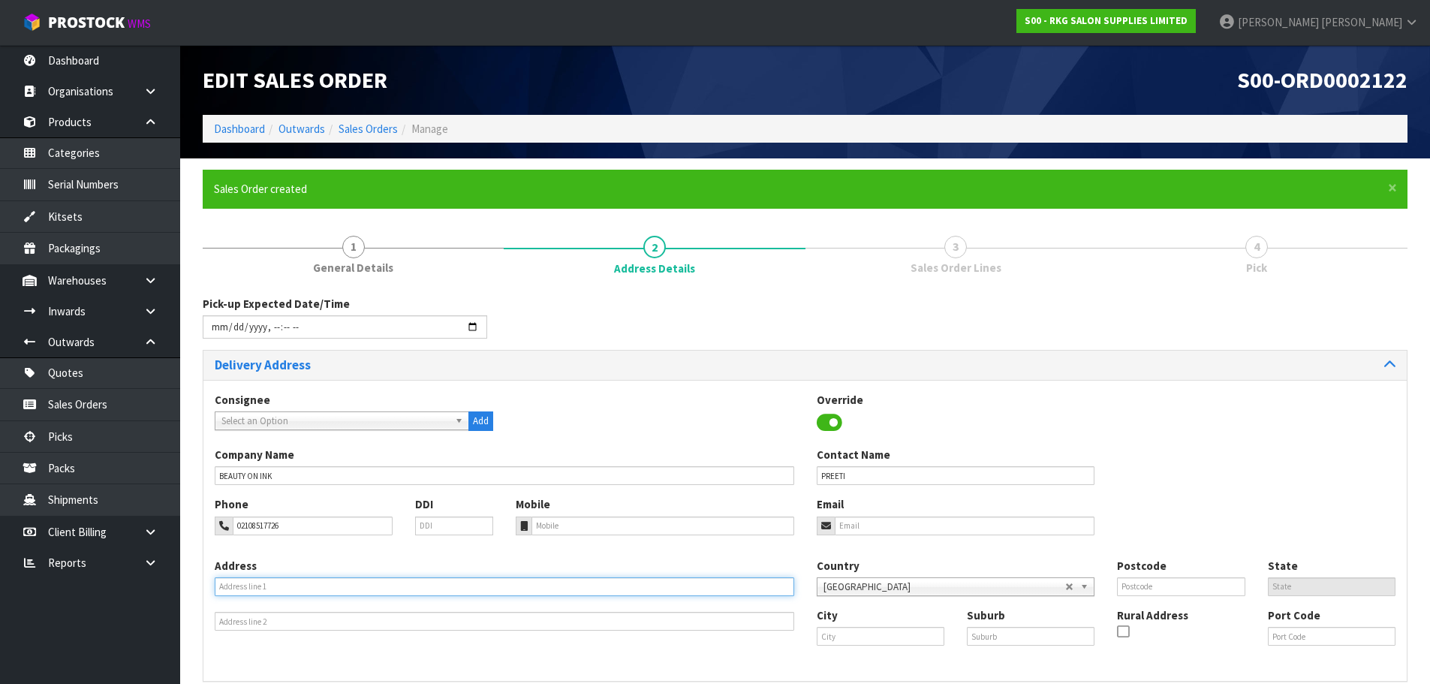
click at [311, 592] on input "text" at bounding box center [505, 586] width 580 height 19
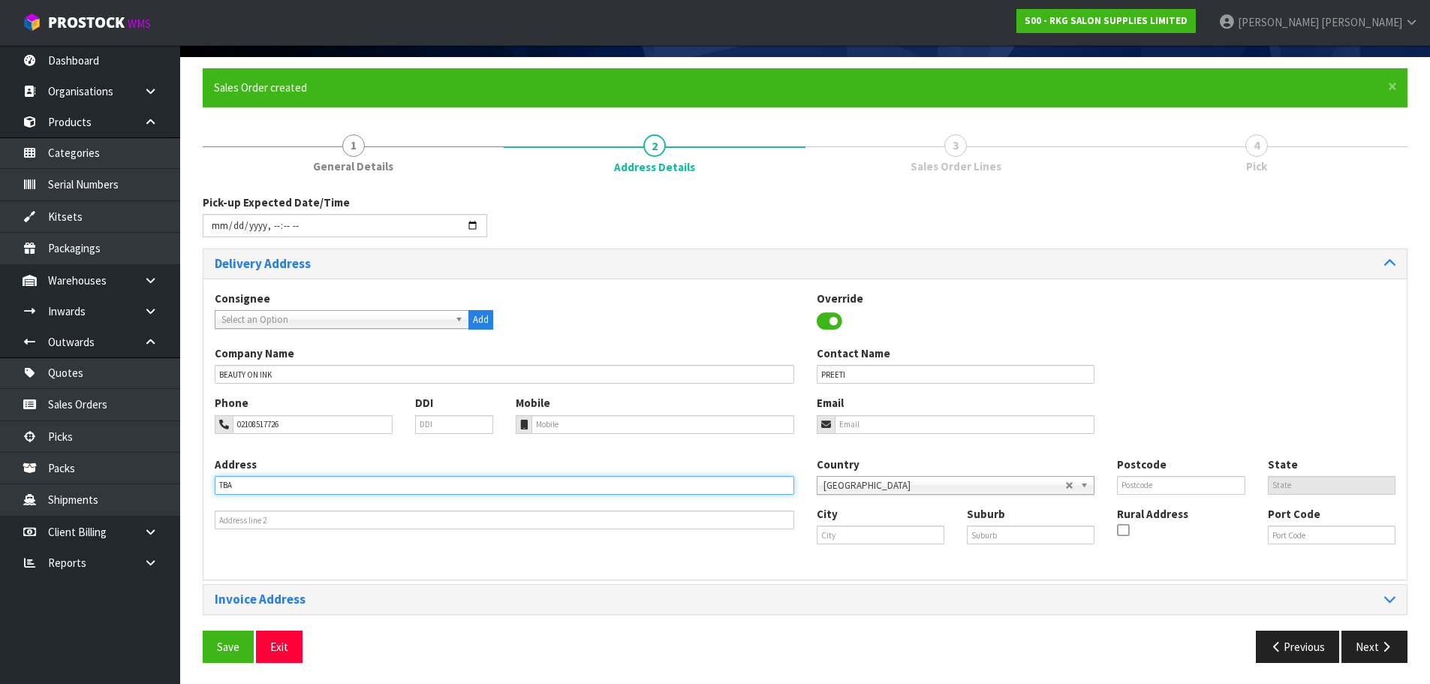
scroll to position [103, 0]
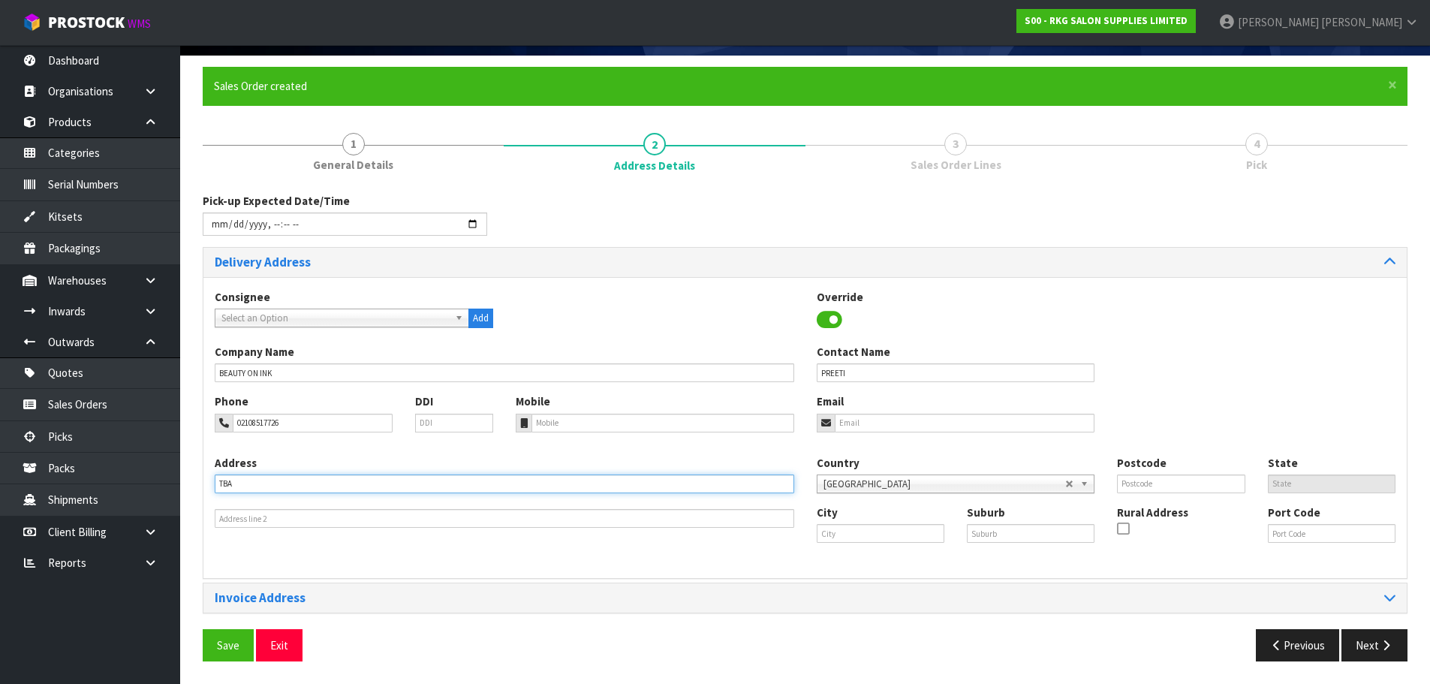
type input "TBA"
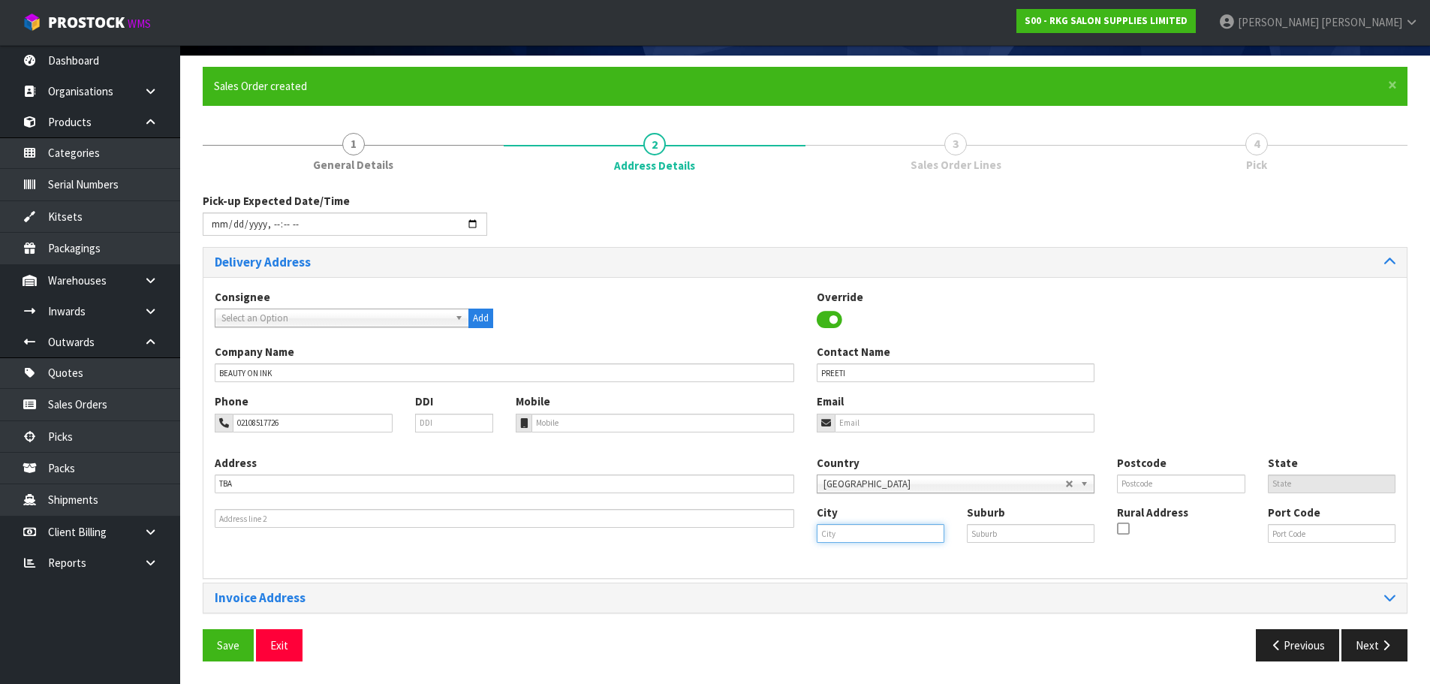
click at [873, 531] on input "text" at bounding box center [881, 533] width 128 height 19
click at [841, 565] on strong "[GEOGRAPHIC_DATA]" at bounding box center [887, 559] width 109 height 14
type input "[GEOGRAPHIC_DATA]"
drag, startPoint x: 216, startPoint y: 634, endPoint x: 807, endPoint y: 657, distance: 591.2
click at [218, 634] on button "Save" at bounding box center [228, 645] width 51 height 32
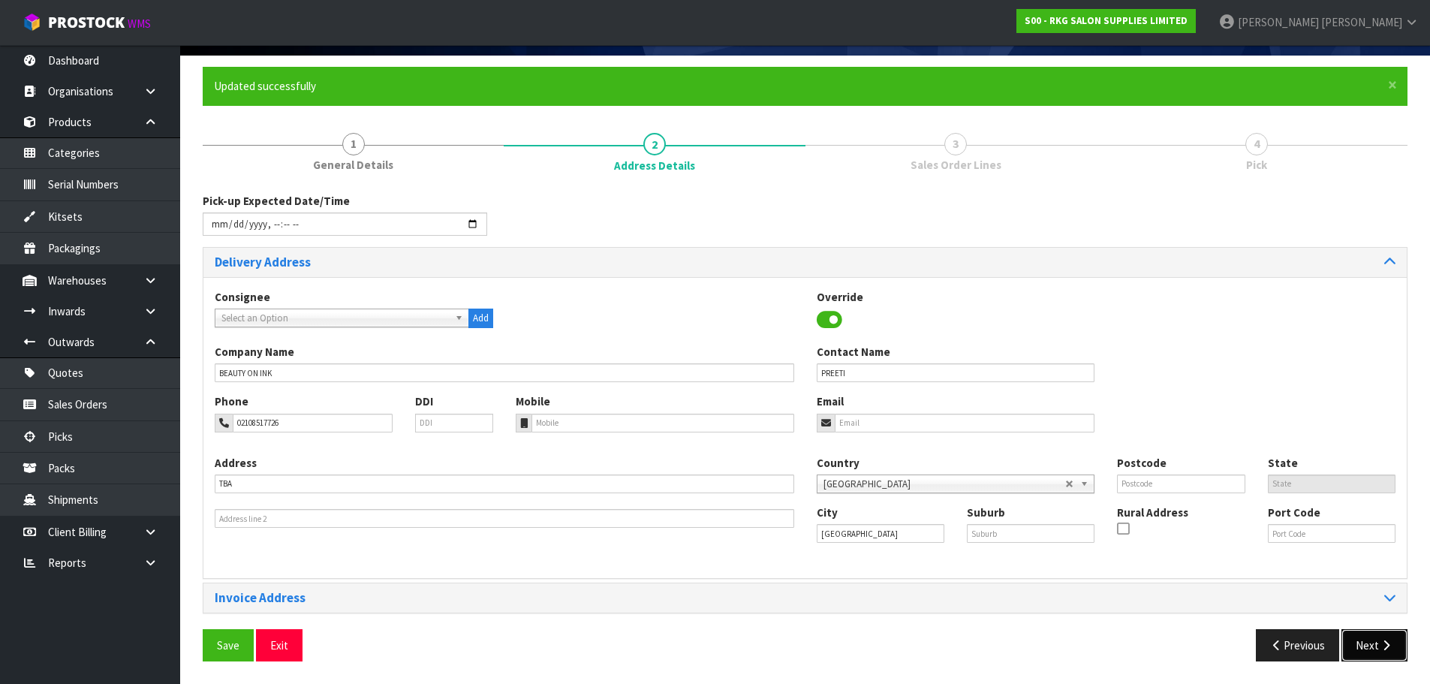
click at [1369, 648] on button "Next" at bounding box center [1374, 645] width 66 height 32
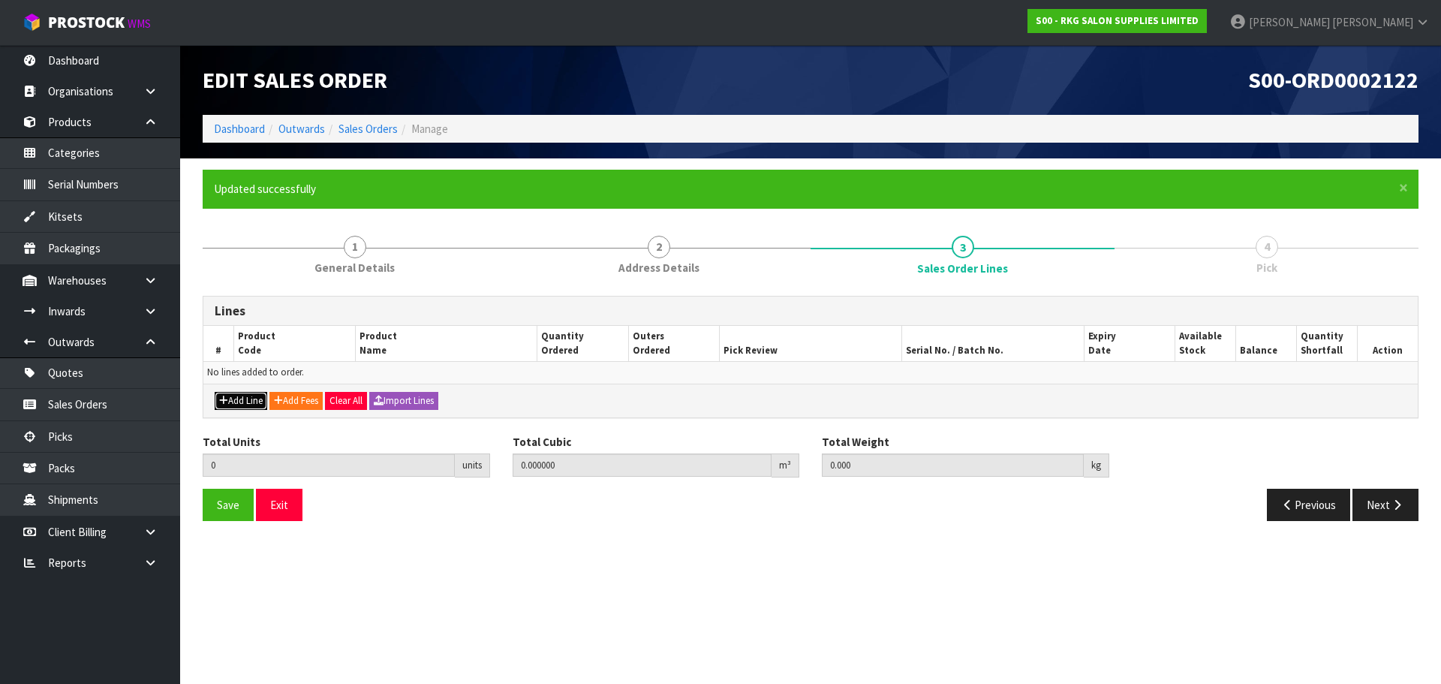
drag, startPoint x: 230, startPoint y: 406, endPoint x: 243, endPoint y: 396, distance: 16.7
click at [230, 406] on button "Add Line" at bounding box center [241, 401] width 53 height 18
type input "0"
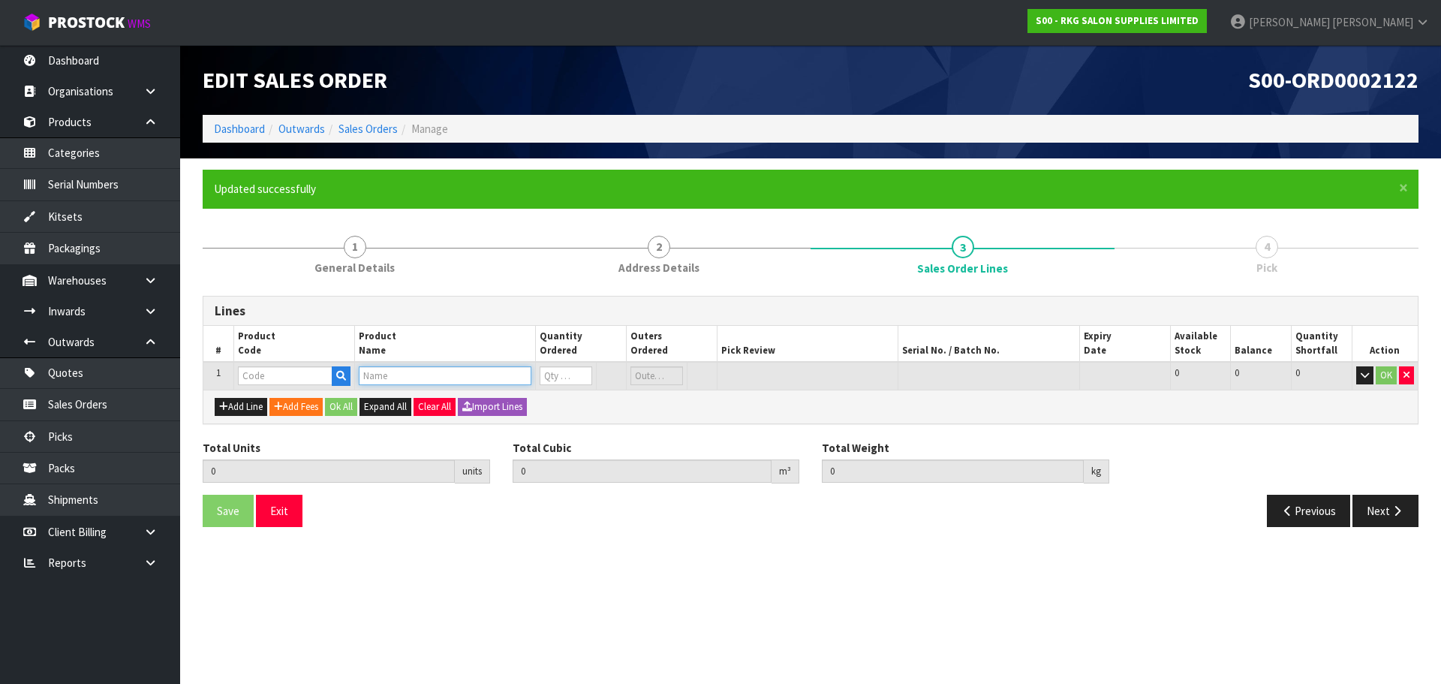
click at [399, 382] on input "text" at bounding box center [445, 375] width 173 height 19
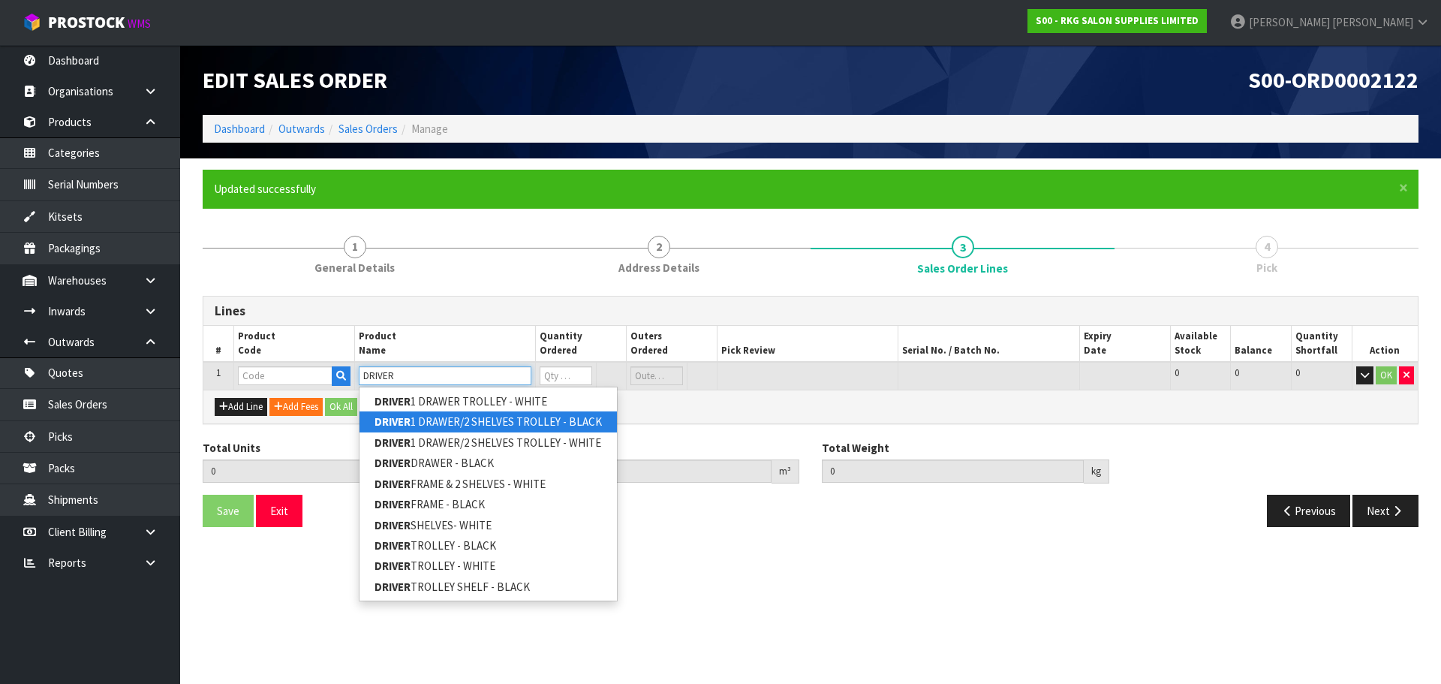
type input "DRIVER"
click at [409, 426] on strong "DRIVER" at bounding box center [393, 421] width 36 height 14
type input "DRIVER 1 DRAWER/2 SHELVES TROLLEY - BLACK"
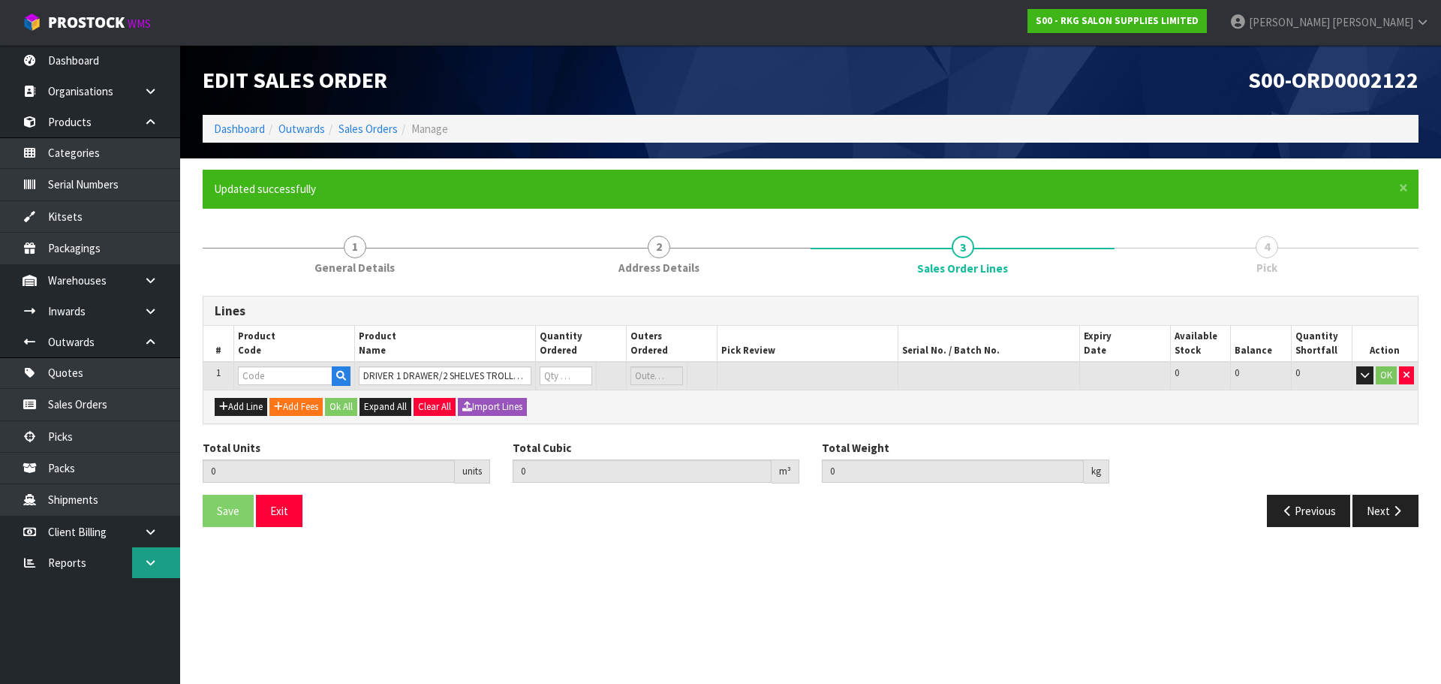
type input "0.000000"
type input "0.000"
type input "08040101-B"
type input "0"
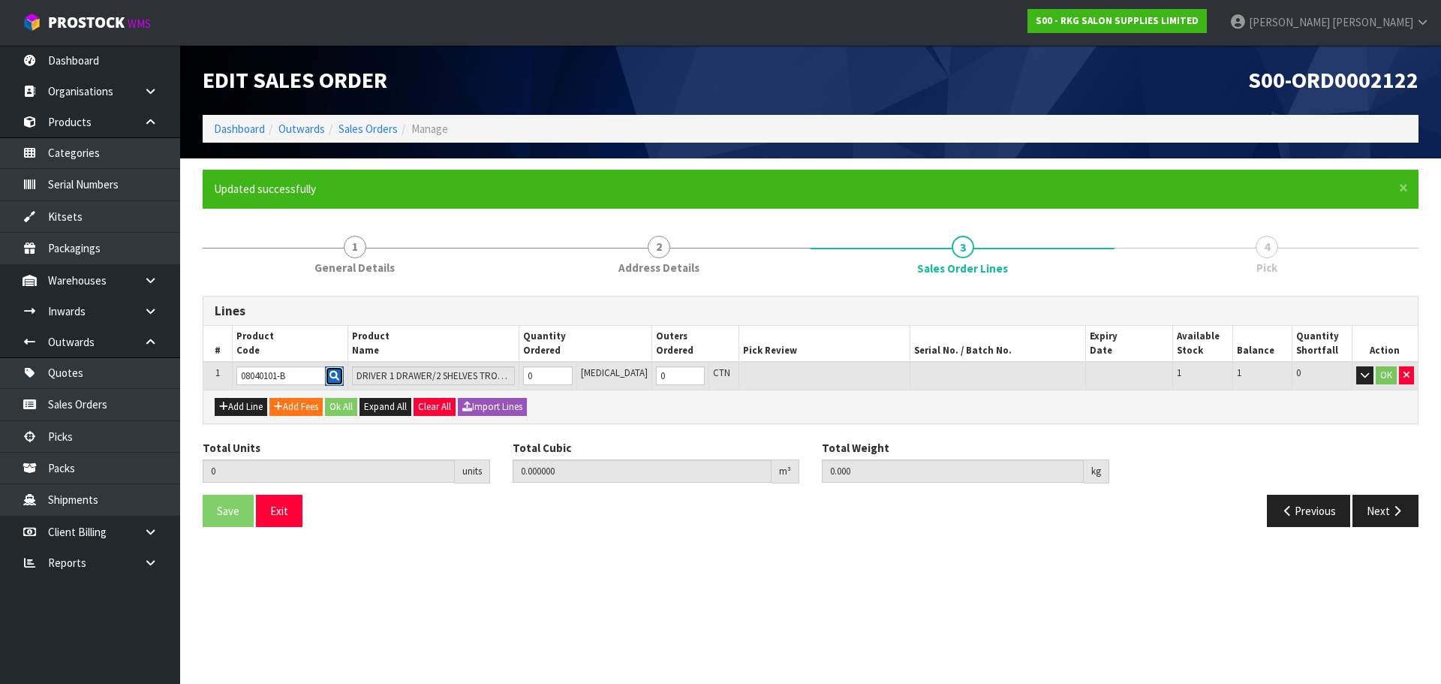
click at [337, 372] on icon "button" at bounding box center [335, 376] width 10 height 10
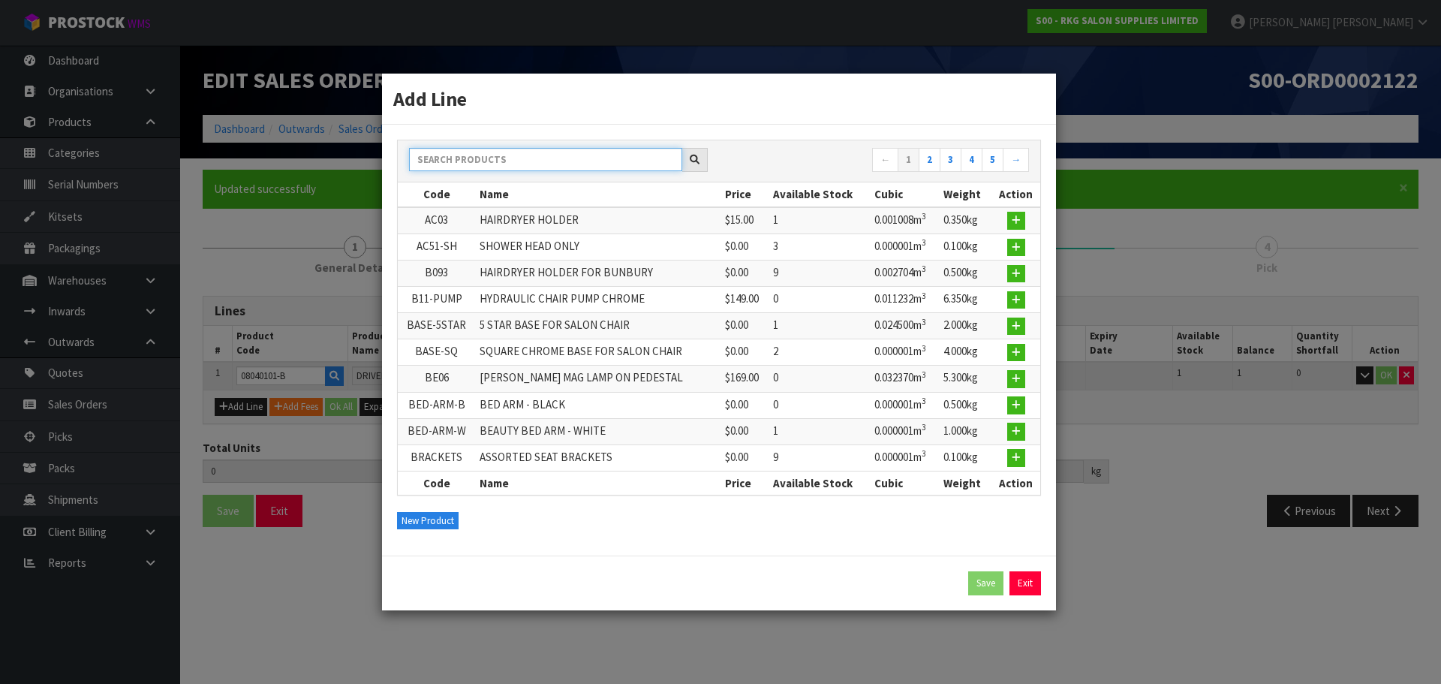
click at [510, 150] on input "text" at bounding box center [545, 159] width 273 height 23
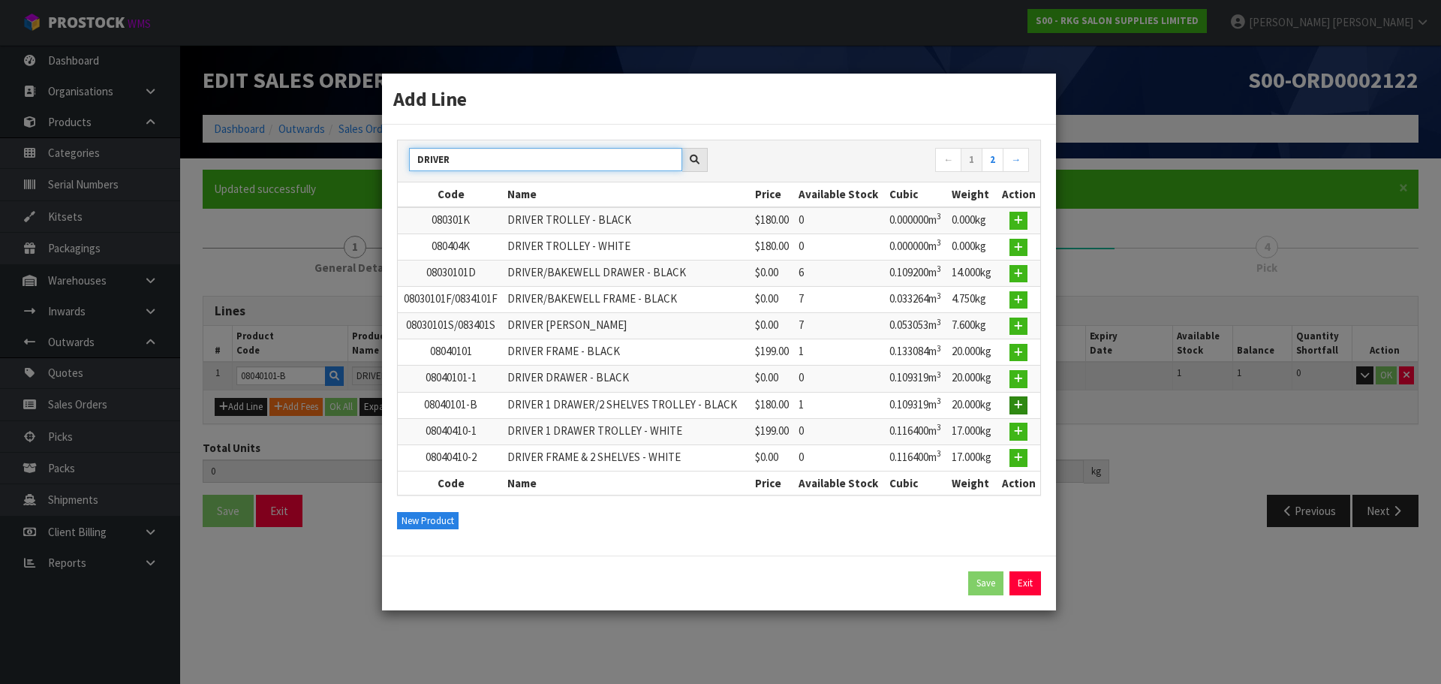
type input "DRIVER"
click at [1019, 408] on icon "button" at bounding box center [1018, 405] width 9 height 10
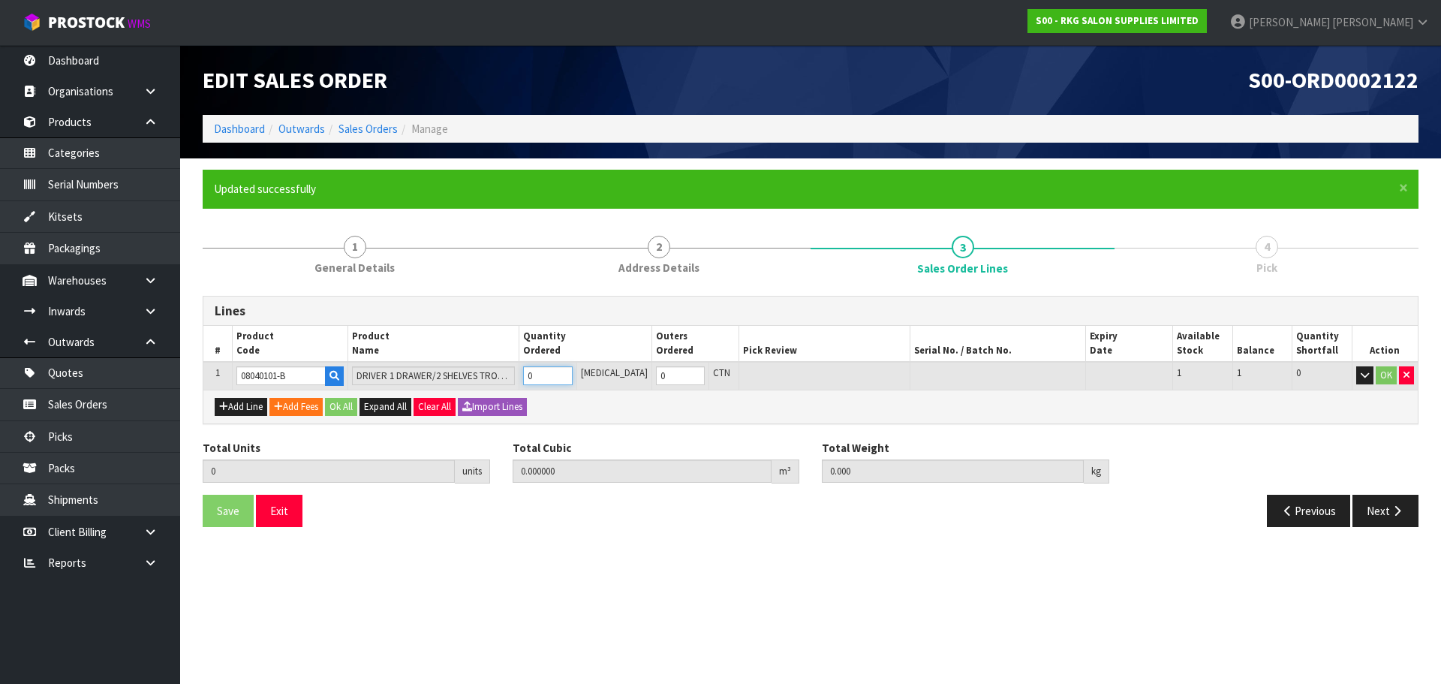
type input "1"
type input "0.109319"
type input "20"
type input "1"
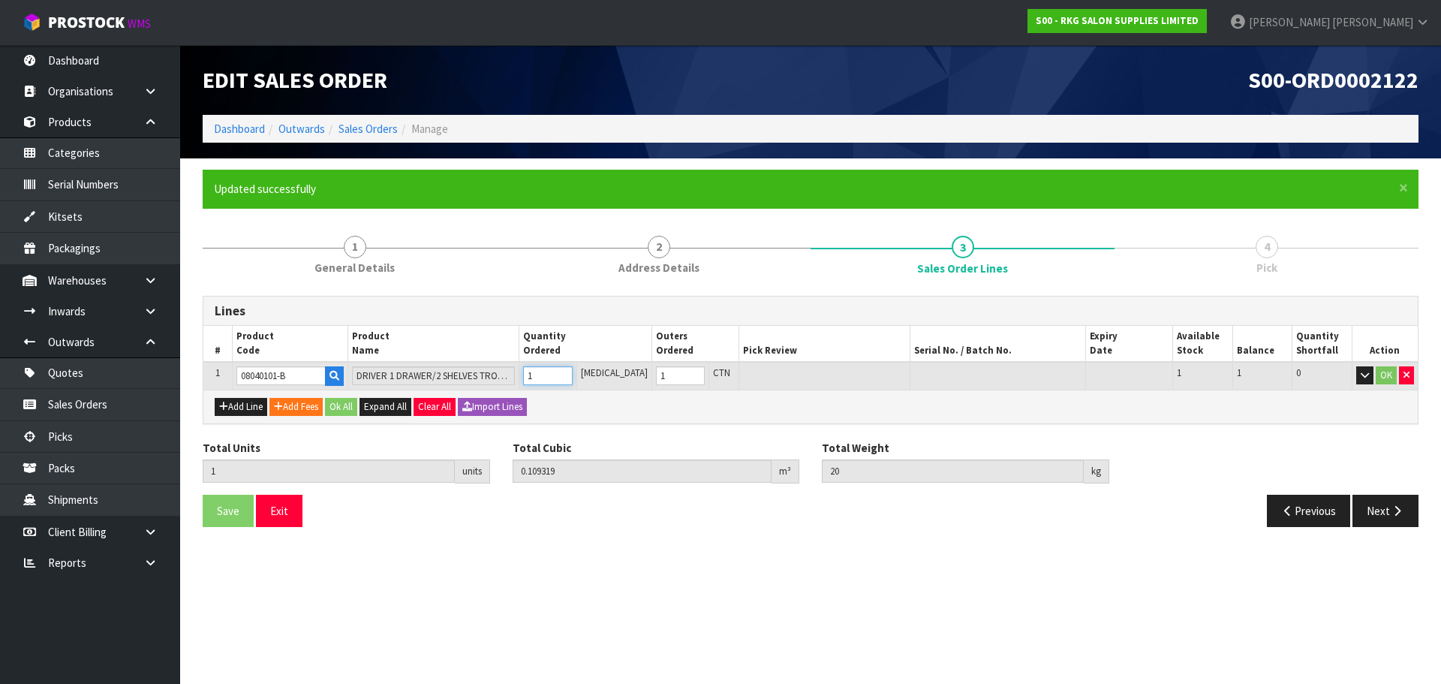
type input "1"
click at [572, 371] on input "1" at bounding box center [547, 375] width 49 height 19
click at [1388, 378] on button "OK" at bounding box center [1386, 375] width 21 height 18
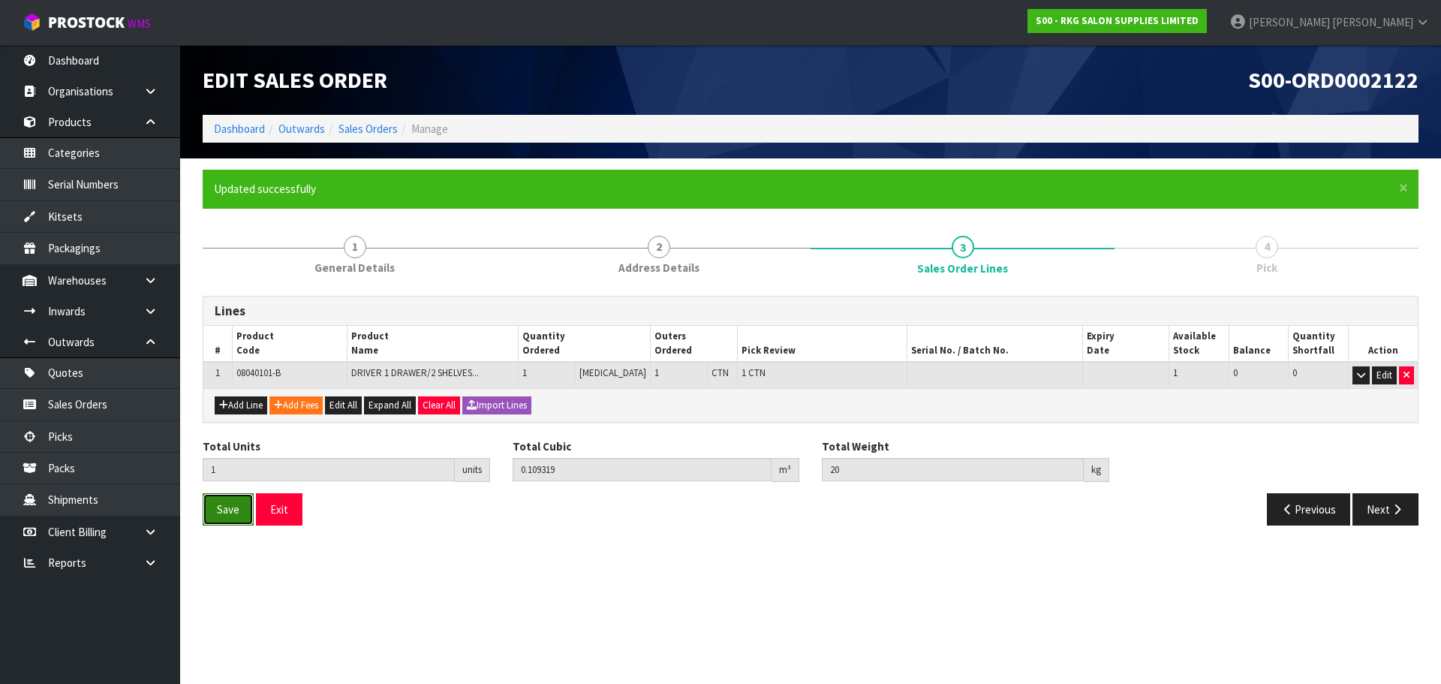
click at [224, 508] on span "Save" at bounding box center [228, 509] width 23 height 14
click at [1396, 515] on button "Next" at bounding box center [1386, 509] width 66 height 32
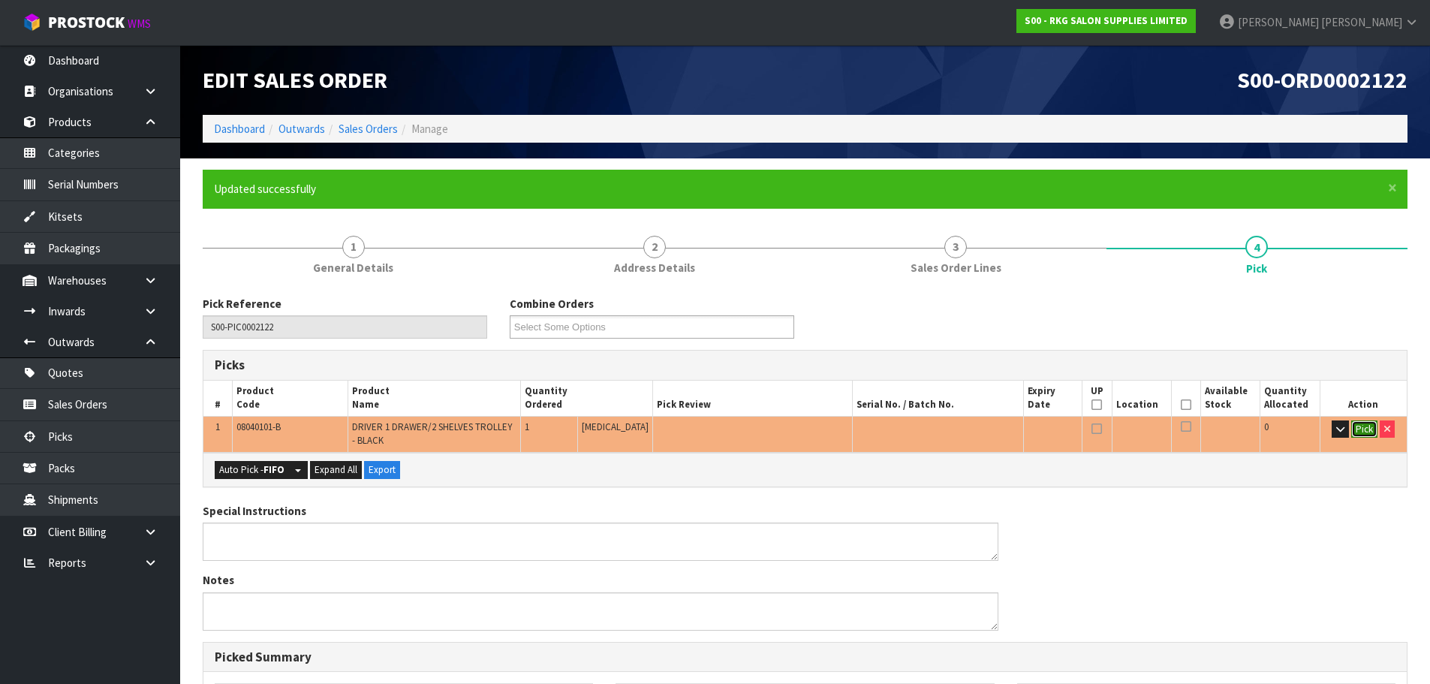
click at [1355, 424] on button "Pick" at bounding box center [1364, 429] width 26 height 18
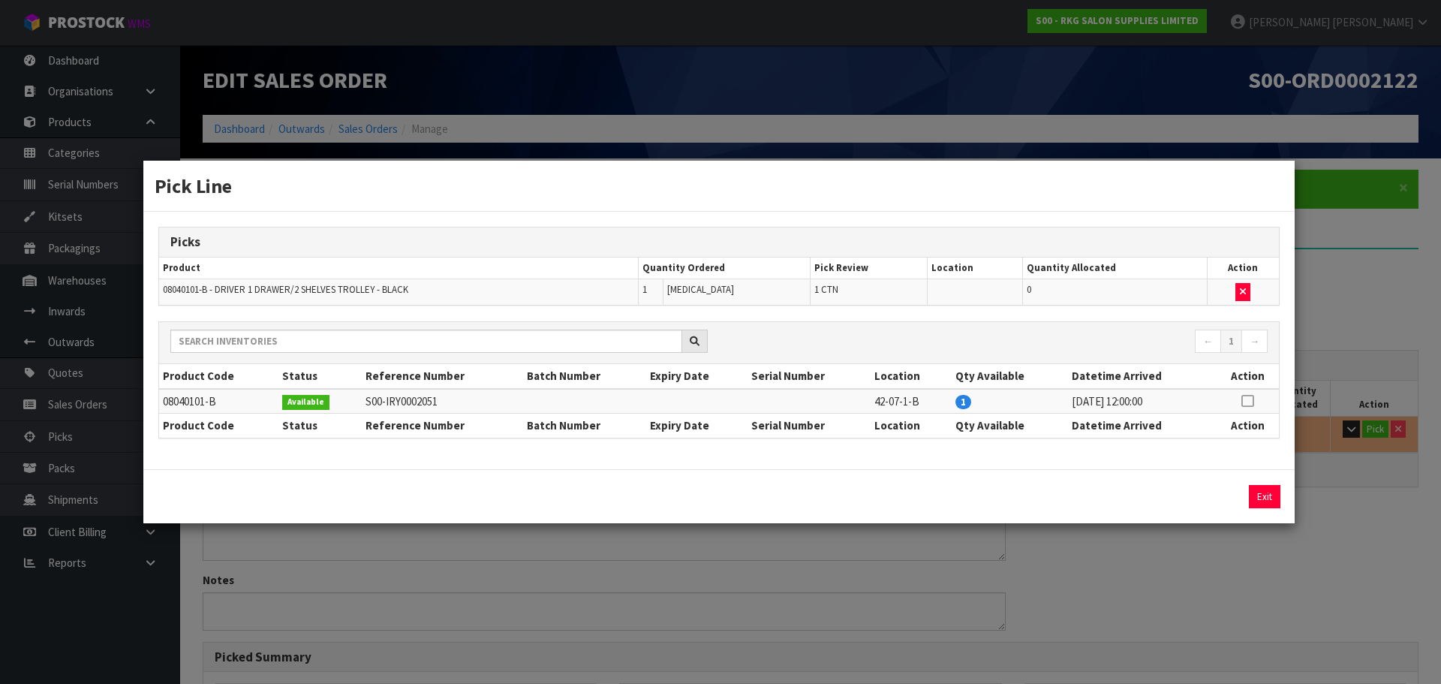
click at [1245, 401] on icon at bounding box center [1248, 401] width 12 height 1
click at [1221, 495] on button "Assign Pick" at bounding box center [1214, 496] width 62 height 23
type input "1"
type input "0.109319"
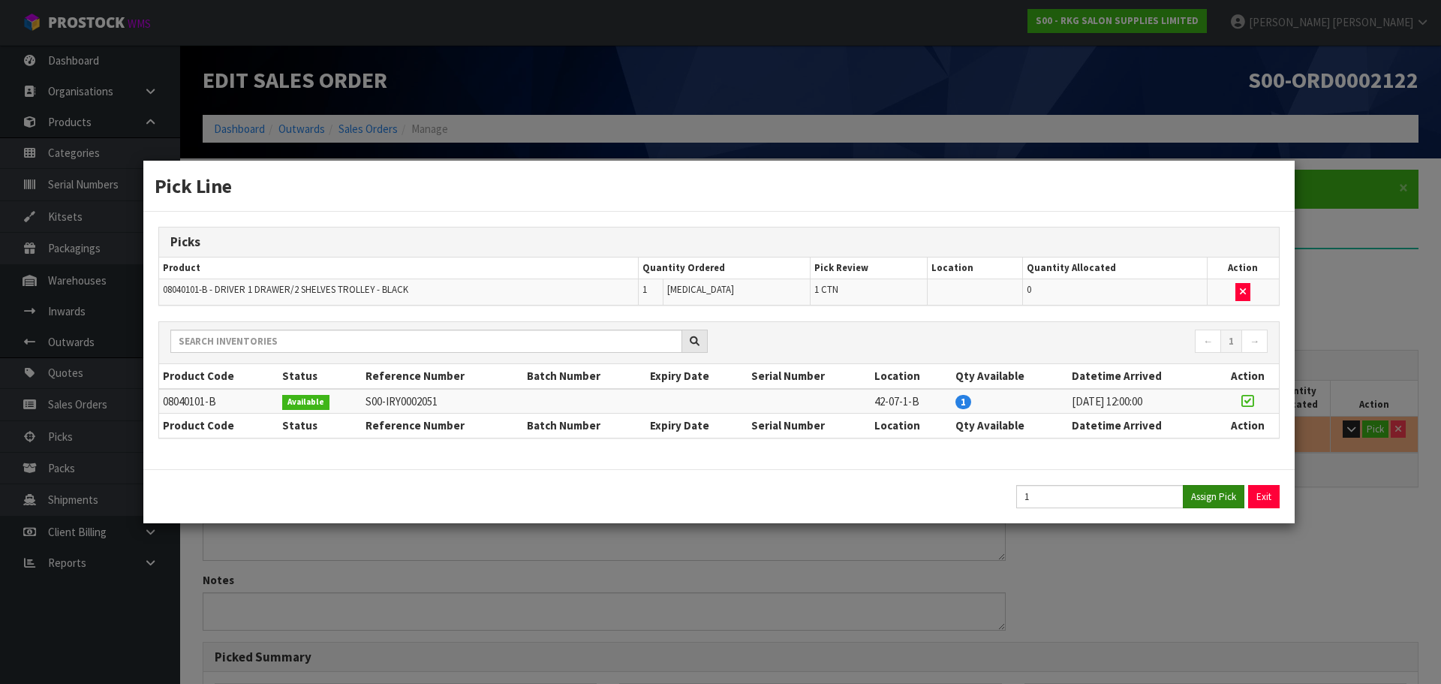
type input "20"
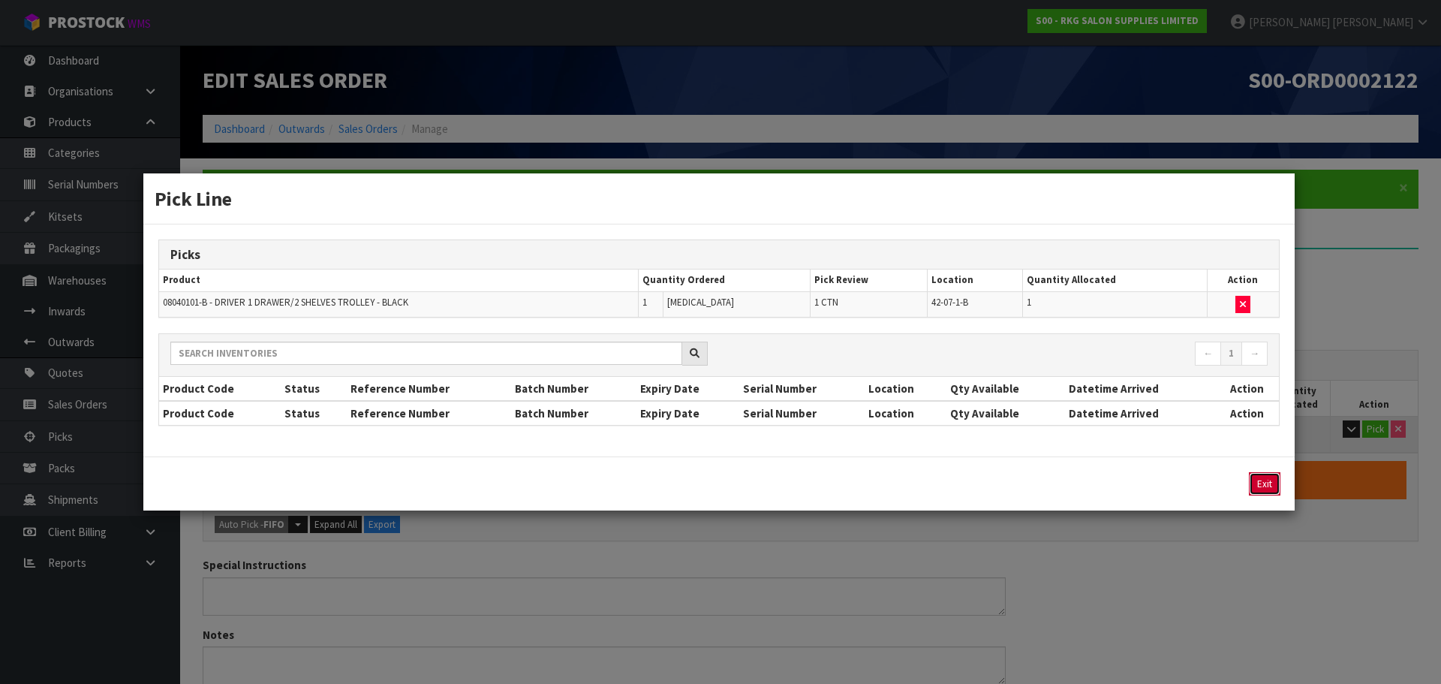
click at [1263, 486] on button "Exit" at bounding box center [1265, 483] width 32 height 23
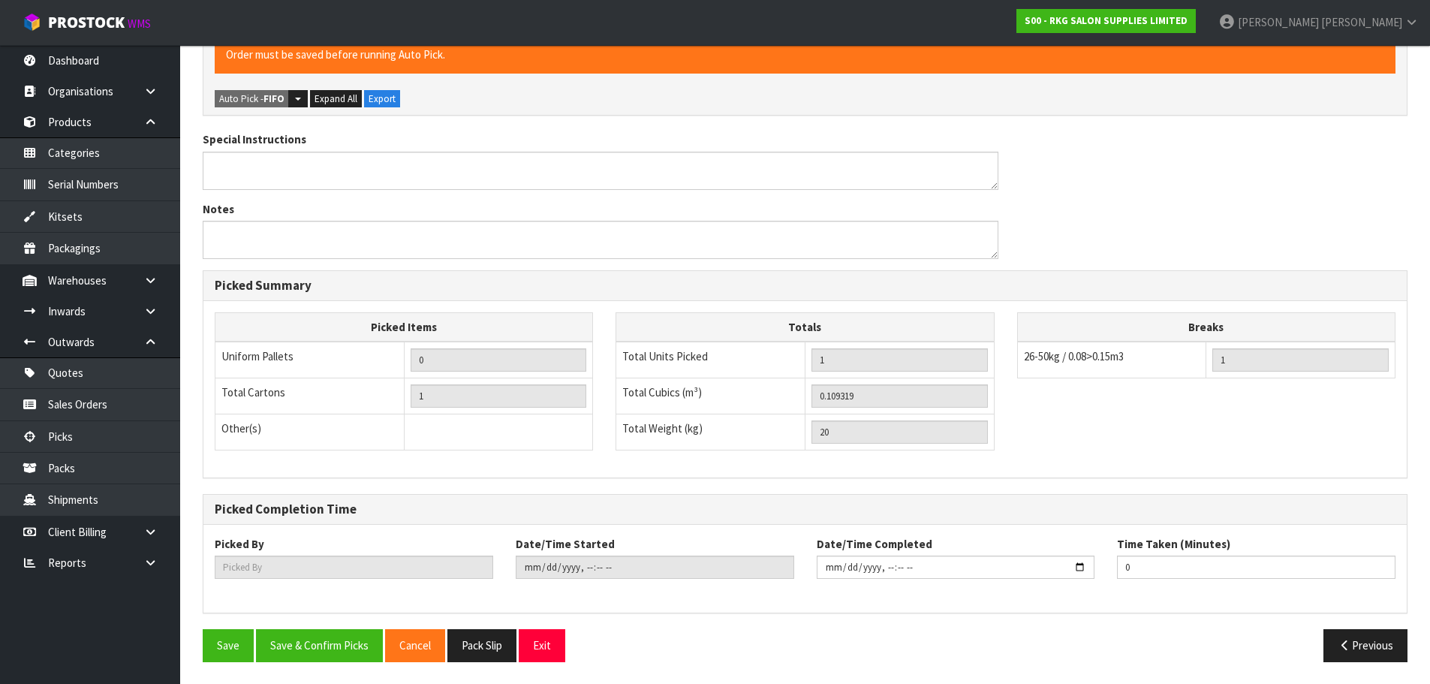
scroll to position [426, 0]
click at [310, 630] on button "Save & Confirm Picks" at bounding box center [319, 644] width 127 height 32
type input "[PERSON_NAME]"
type input "[DATE]T15:18:08"
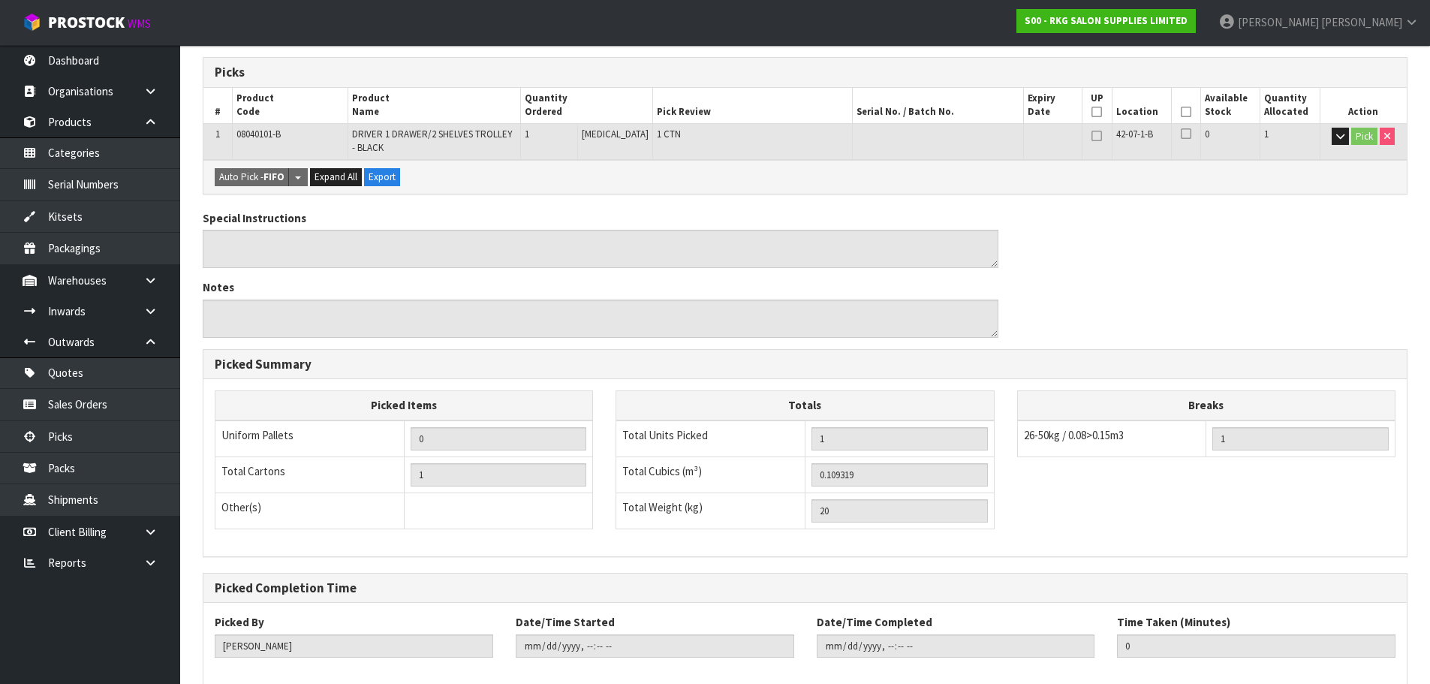
scroll to position [372, 0]
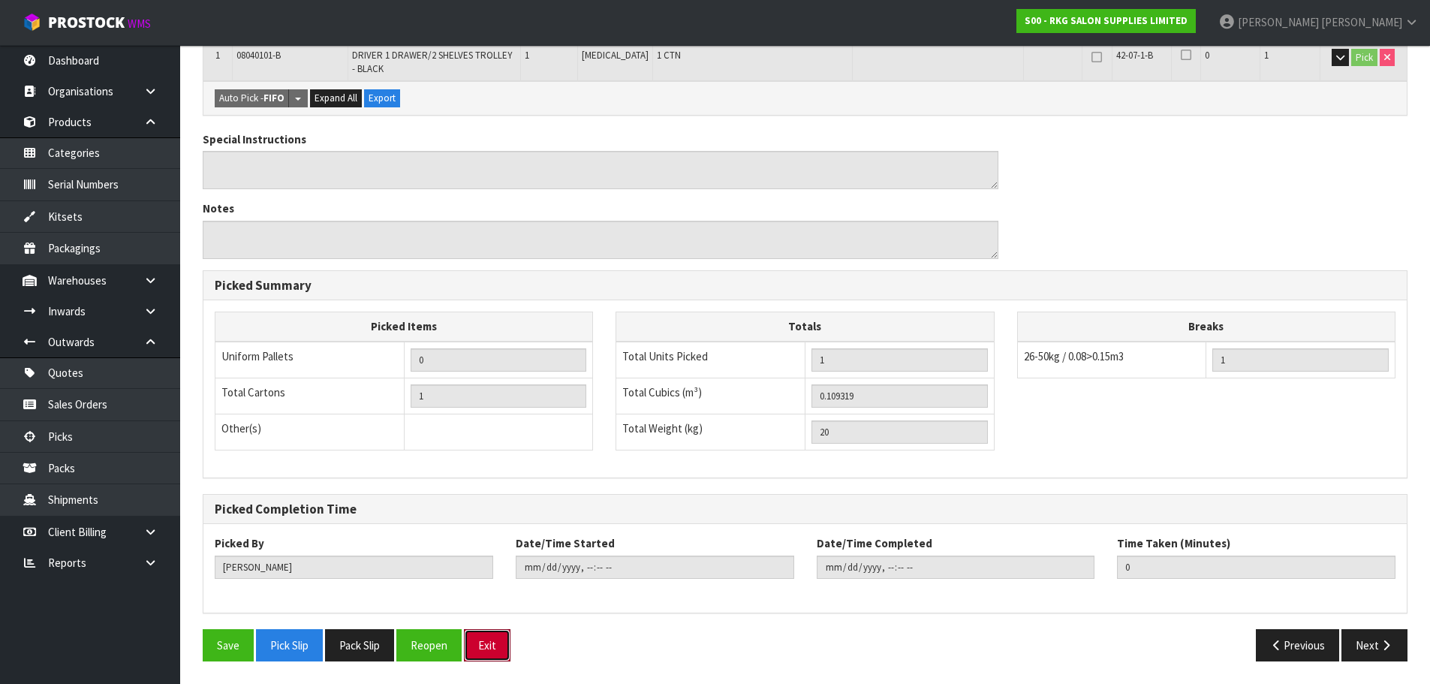
drag, startPoint x: 493, startPoint y: 646, endPoint x: 848, endPoint y: 598, distance: 357.6
click at [848, 598] on div "Pick Reference S00-PIC0002122 Combine Orders S00-ORD0002082 S00-ORD0002104 S00-…" at bounding box center [805, 298] width 1205 height 748
click at [295, 634] on button "Pick Slip" at bounding box center [289, 645] width 67 height 32
click at [486, 652] on button "Exit" at bounding box center [487, 645] width 47 height 32
